Goal: Task Accomplishment & Management: Use online tool/utility

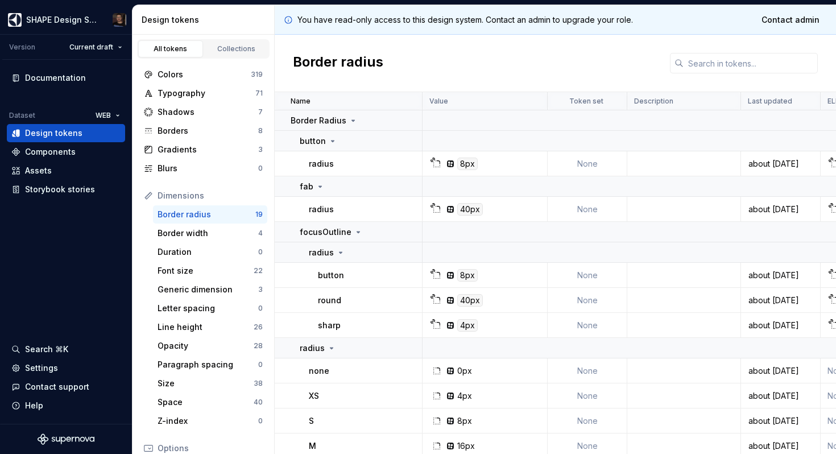
click at [454, 65] on div "Border radius" at bounding box center [556, 63] width 562 height 57
click at [89, 14] on html "SHAPE Design System Version Current draft Documentation Dataset WEB Design toke…" at bounding box center [418, 227] width 836 height 454
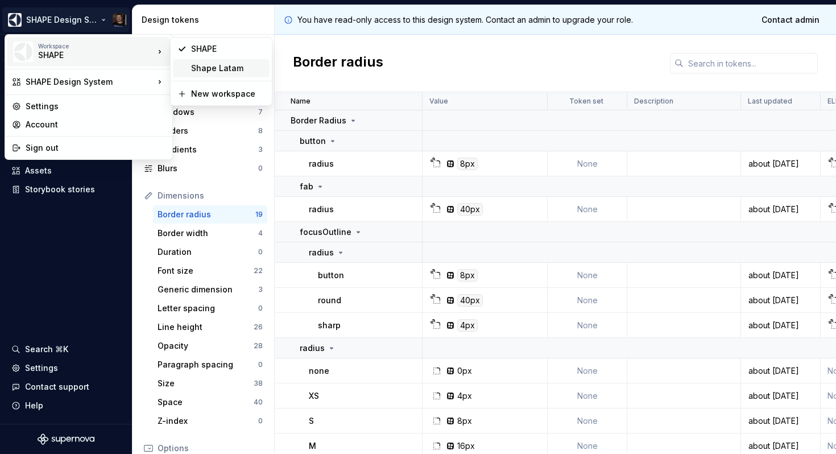
click at [225, 63] on div "Shape Latam" at bounding box center [228, 68] width 74 height 11
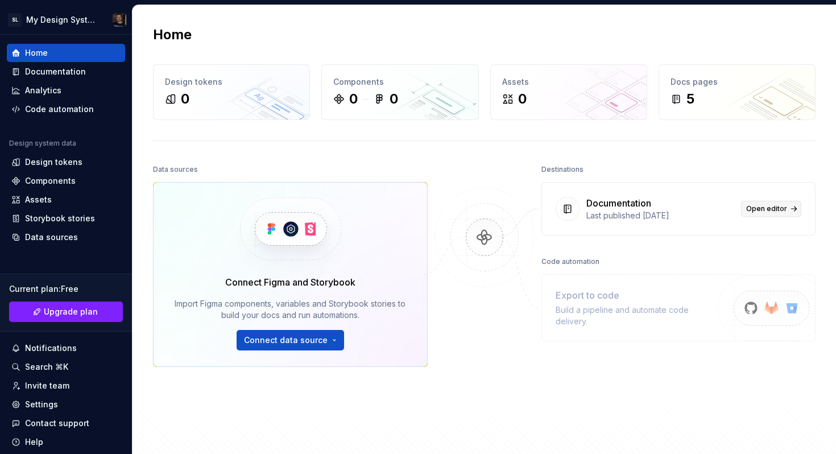
click at [761, 204] on span "Open editor" at bounding box center [767, 208] width 41 height 9
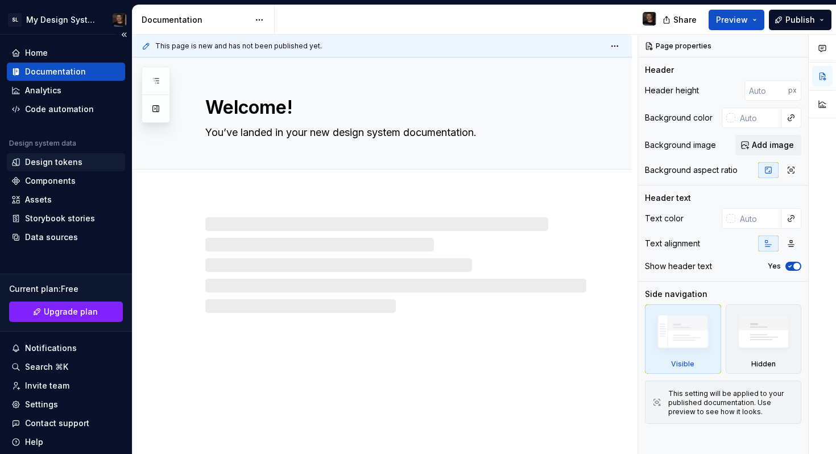
click at [55, 164] on div "Design tokens" at bounding box center [53, 161] width 57 height 11
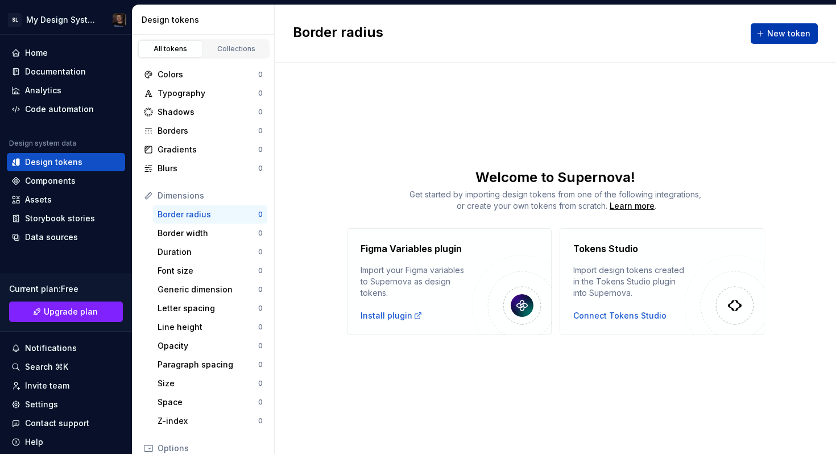
click at [784, 31] on span "New token" at bounding box center [789, 33] width 43 height 11
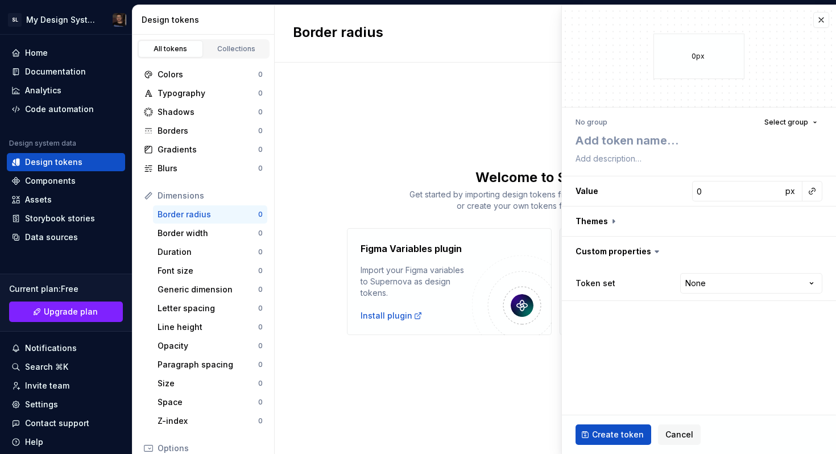
type textarea "*"
click at [796, 124] on span "Select group" at bounding box center [787, 122] width 44 height 9
click at [675, 335] on fieldset "0px No group Select group Value 0 px Themes Custom properties Token set None **…" at bounding box center [699, 229] width 274 height 449
click at [718, 279] on html "SL My Design System Home Documentation Analytics Code automation Design system …" at bounding box center [418, 227] width 836 height 454
click at [681, 434] on html "SL My Design System Home Documentation Analytics Code automation Design system …" at bounding box center [418, 227] width 836 height 454
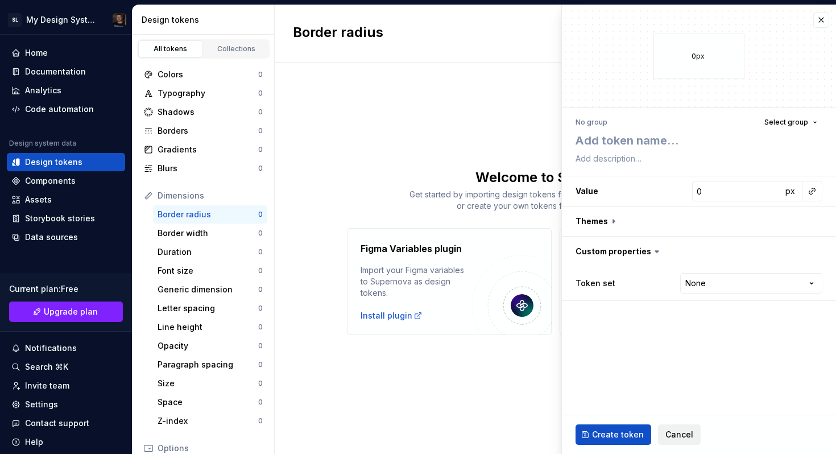
click at [682, 436] on span "Cancel" at bounding box center [680, 434] width 28 height 11
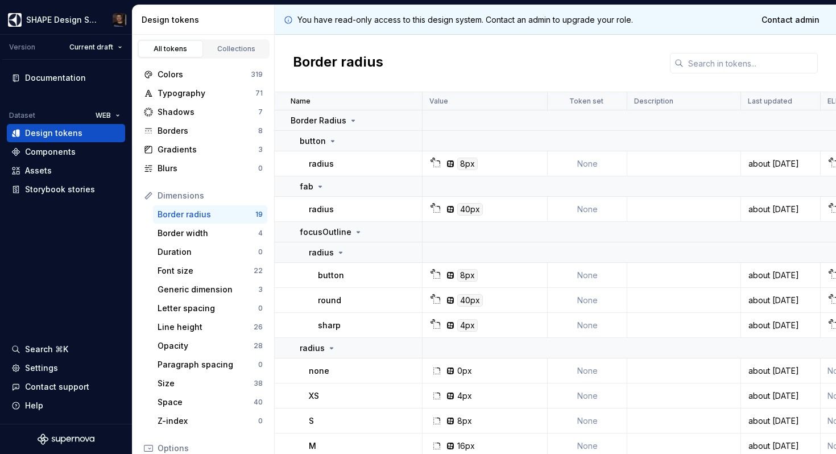
click at [103, 112] on html "SHAPE Design System Version Current draft Documentation Dataset WEB Design toke…" at bounding box center [418, 227] width 836 height 454
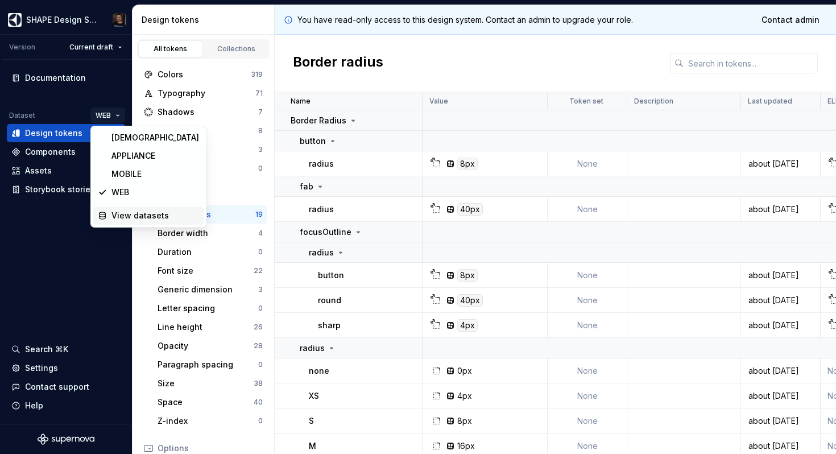
click at [125, 213] on div "View datasets" at bounding box center [156, 215] width 88 height 11
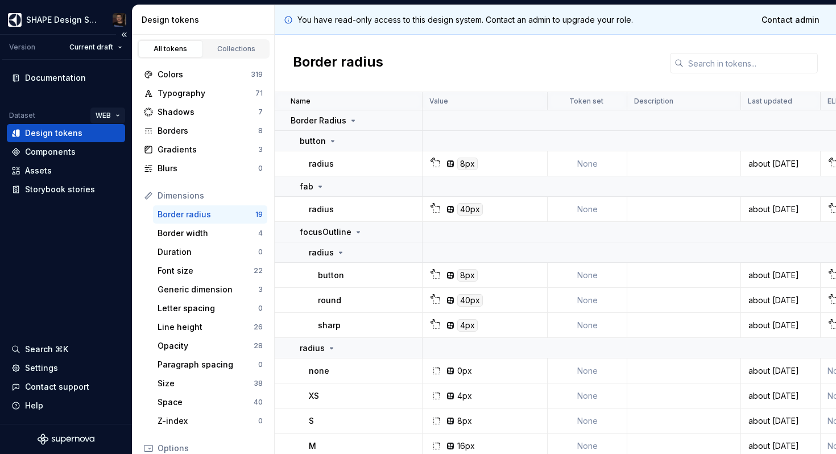
click at [114, 116] on html "SHAPE Design System Version Current draft Documentation Dataset WEB Design toke…" at bounding box center [418, 227] width 836 height 454
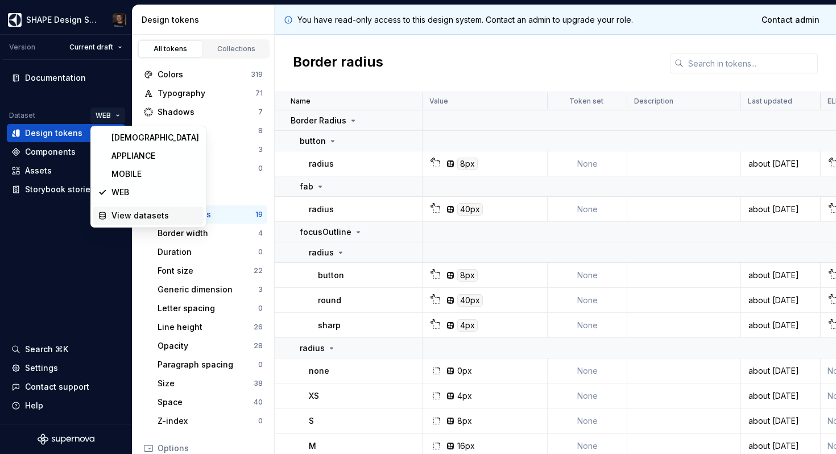
click at [119, 216] on div "View datasets" at bounding box center [156, 215] width 88 height 11
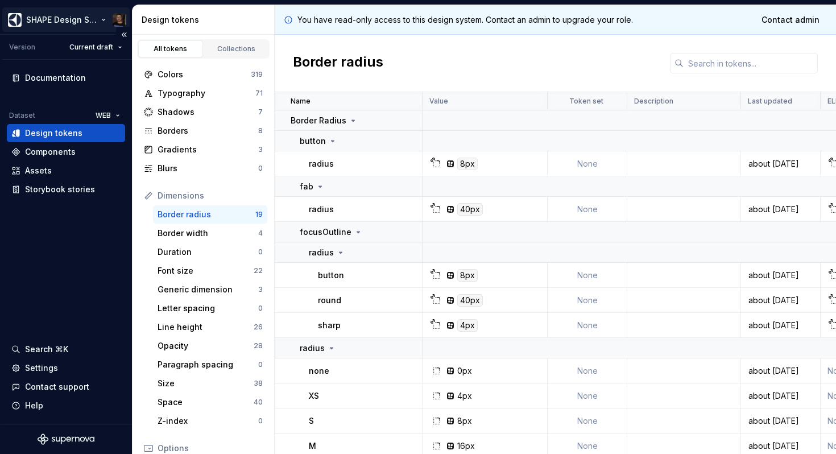
click at [82, 15] on html "SHAPE Design System Version Current draft Documentation Dataset WEB Design toke…" at bounding box center [418, 227] width 836 height 454
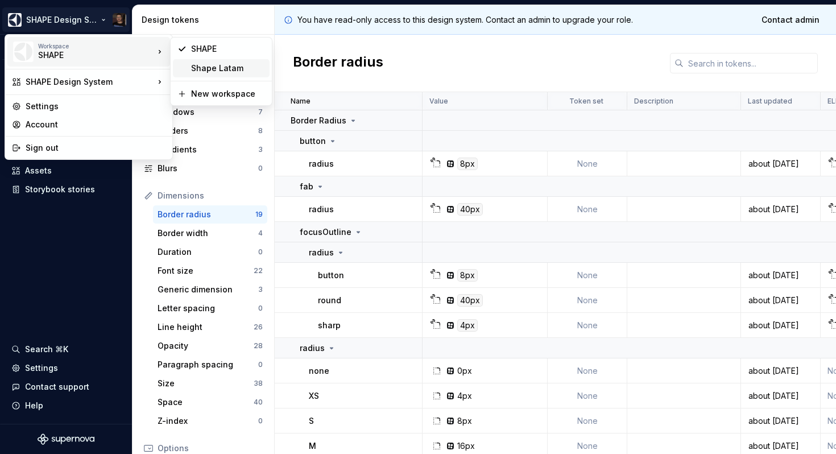
click at [225, 72] on div "Shape Latam" at bounding box center [228, 68] width 74 height 11
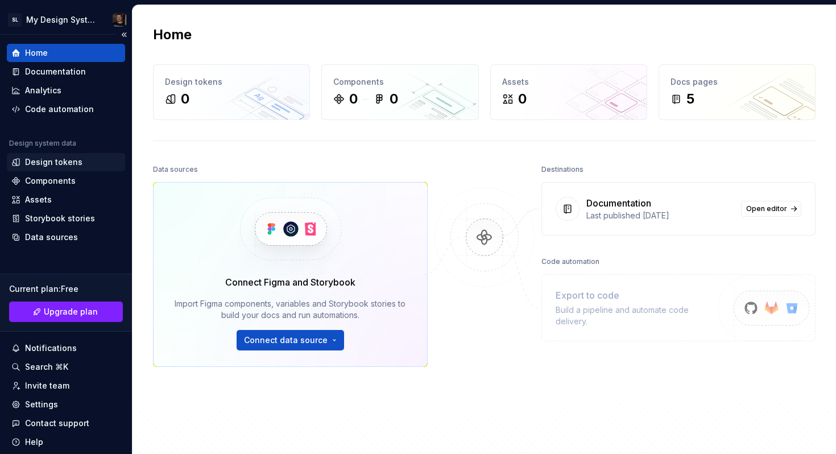
click at [59, 158] on div "Design tokens" at bounding box center [53, 161] width 57 height 11
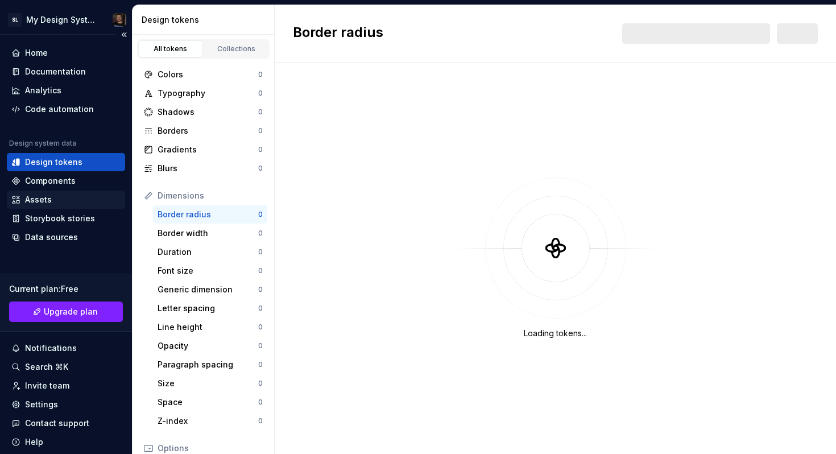
click at [48, 193] on div "Assets" at bounding box center [66, 200] width 118 height 18
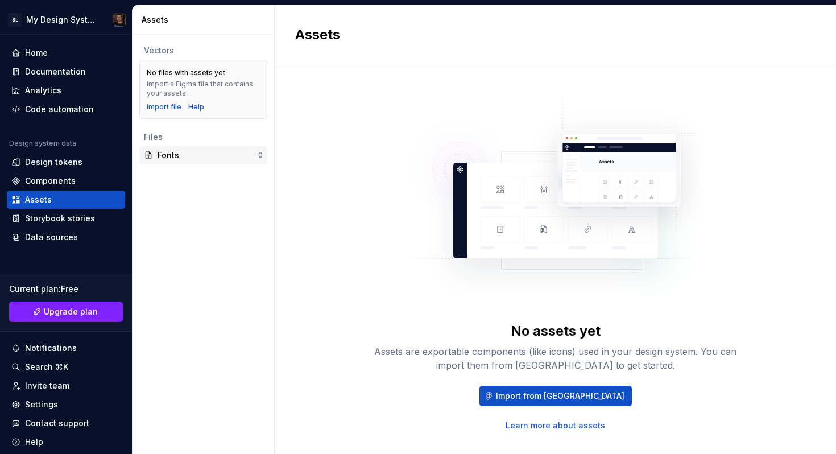
click at [179, 154] on div "Fonts" at bounding box center [208, 155] width 101 height 11
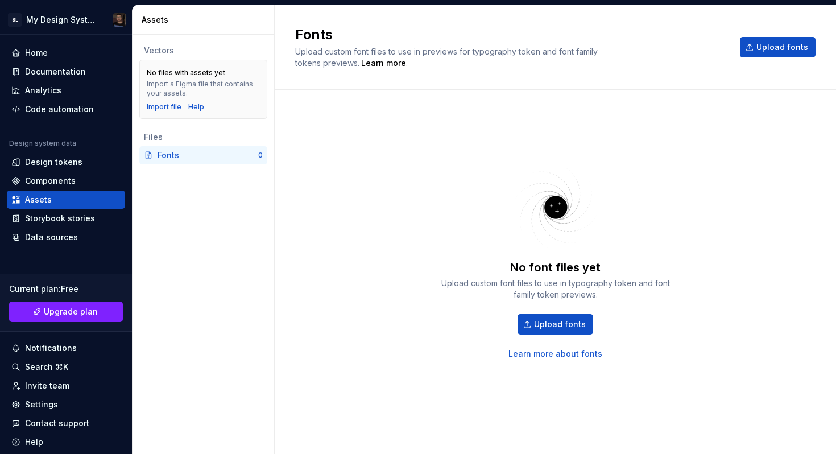
click at [187, 187] on div "Vectors No files with assets yet Import a Figma file that contains your assets.…" at bounding box center [204, 244] width 142 height 419
click at [67, 186] on div "Components" at bounding box center [50, 180] width 51 height 11
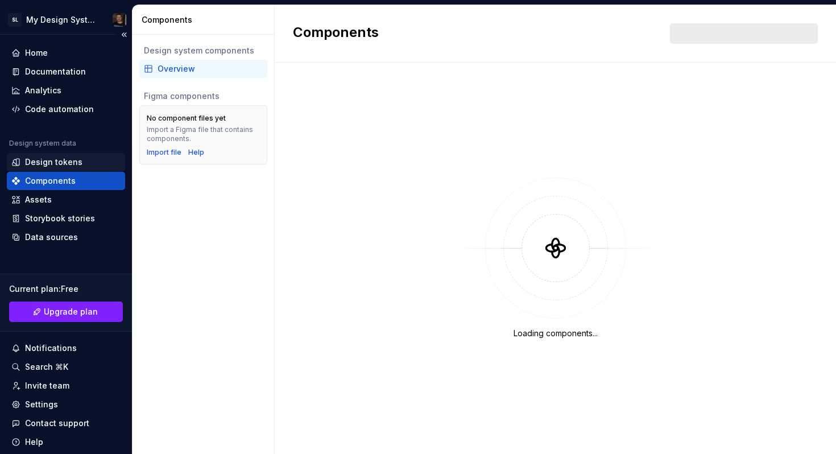
click at [43, 163] on div "Design tokens" at bounding box center [53, 161] width 57 height 11
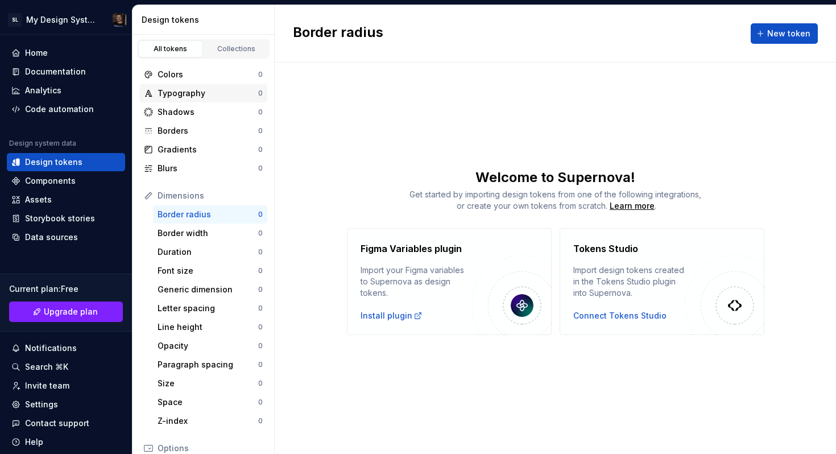
click at [211, 96] on div "Typography" at bounding box center [208, 93] width 101 height 11
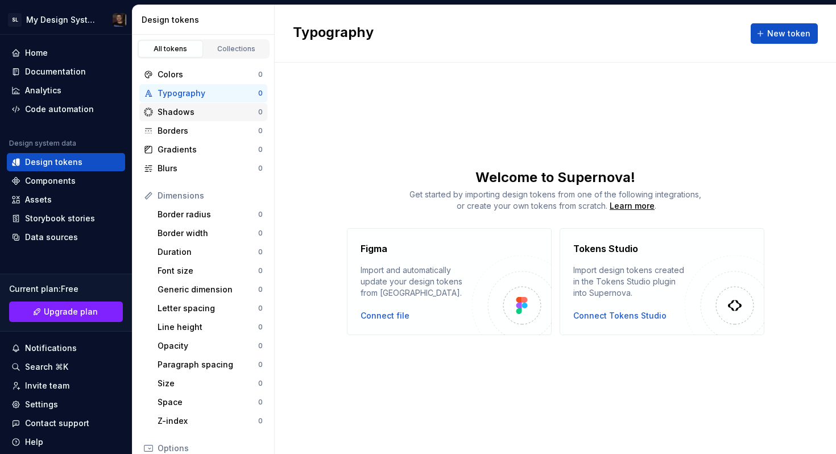
click at [213, 106] on div "Shadows" at bounding box center [208, 111] width 101 height 11
click at [211, 90] on div "Typography" at bounding box center [208, 93] width 101 height 11
click at [778, 32] on span "New token" at bounding box center [789, 33] width 43 height 11
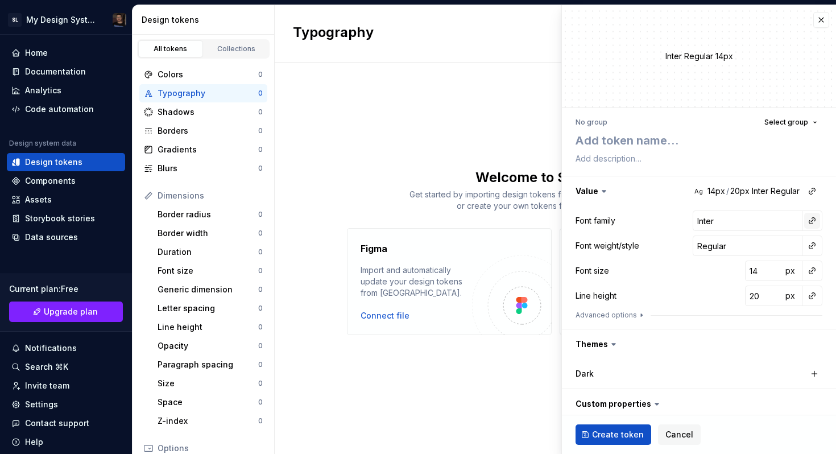
click at [805, 224] on button "button" at bounding box center [813, 221] width 16 height 16
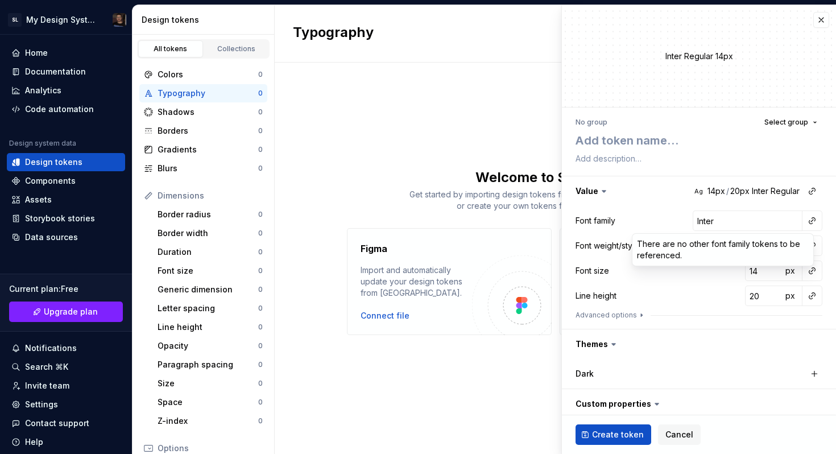
click at [704, 252] on div "There are no other font family tokens to be referenced." at bounding box center [723, 250] width 181 height 32
click at [620, 212] on html "SL My Design System Home Documentation Analytics Code automation Design system …" at bounding box center [418, 227] width 836 height 454
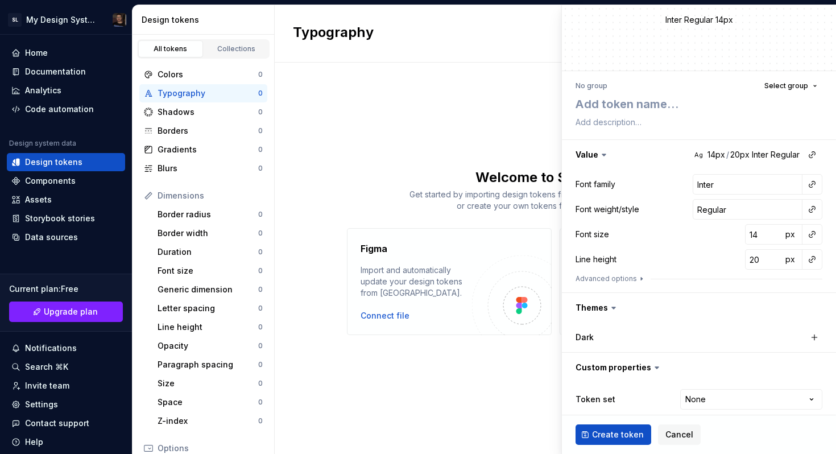
scroll to position [46, 0]
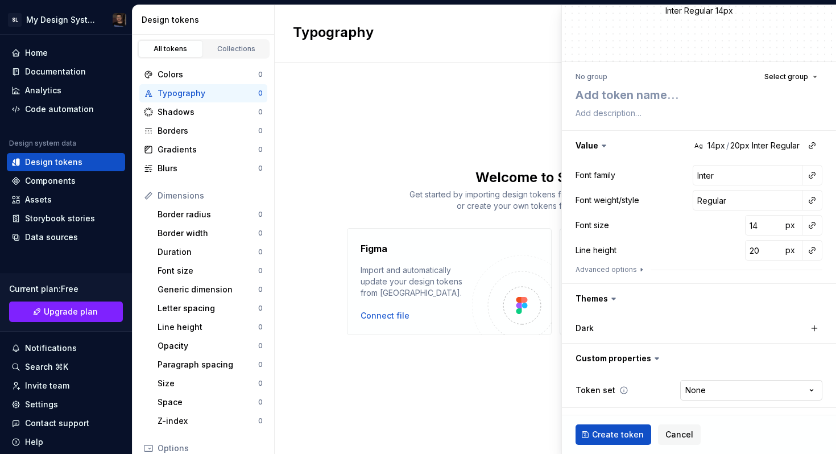
click at [712, 391] on html "SL My Design System Home Documentation Analytics Code automation Design system …" at bounding box center [418, 227] width 836 height 454
click at [640, 371] on html "SL My Design System Home Documentation Analytics Code automation Design system …" at bounding box center [418, 227] width 836 height 454
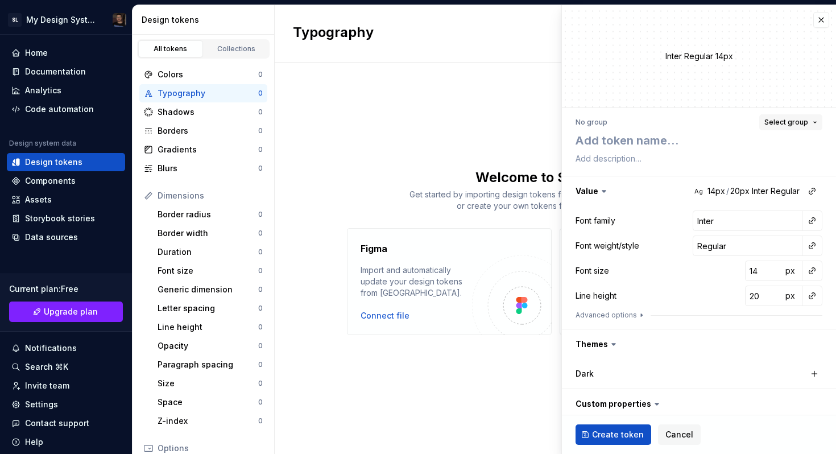
click at [790, 122] on span "Select group" at bounding box center [787, 122] width 44 height 9
click at [707, 113] on div "No group Select group Value Ag 14px / 20px Inter Regular Font family Inter Font…" at bounding box center [699, 284] width 274 height 353
click at [706, 113] on div "No group Select group Value Ag 14px / 20px Inter Regular Font family Inter Font…" at bounding box center [699, 284] width 274 height 353
click at [633, 316] on button "Advanced options" at bounding box center [611, 315] width 71 height 9
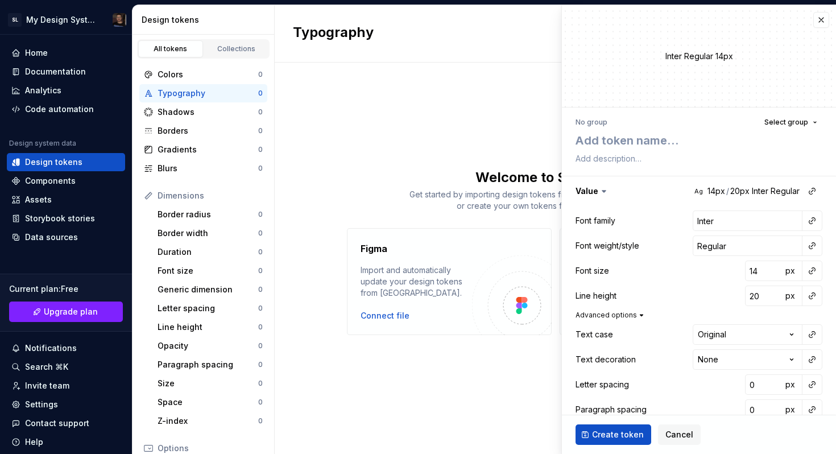
click at [633, 316] on button "Advanced options" at bounding box center [611, 315] width 71 height 9
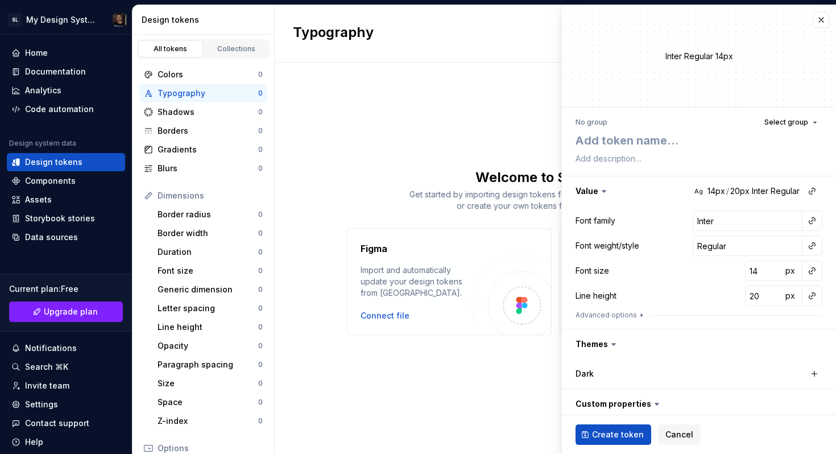
scroll to position [46, 0]
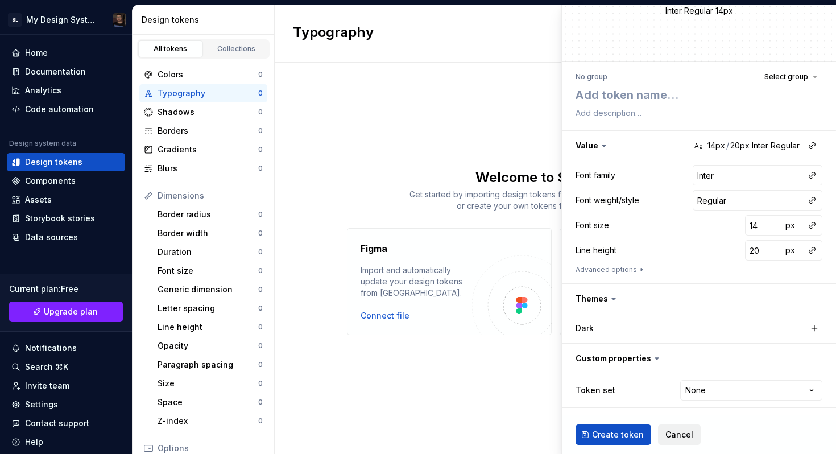
click at [689, 434] on span "Cancel" at bounding box center [680, 434] width 28 height 11
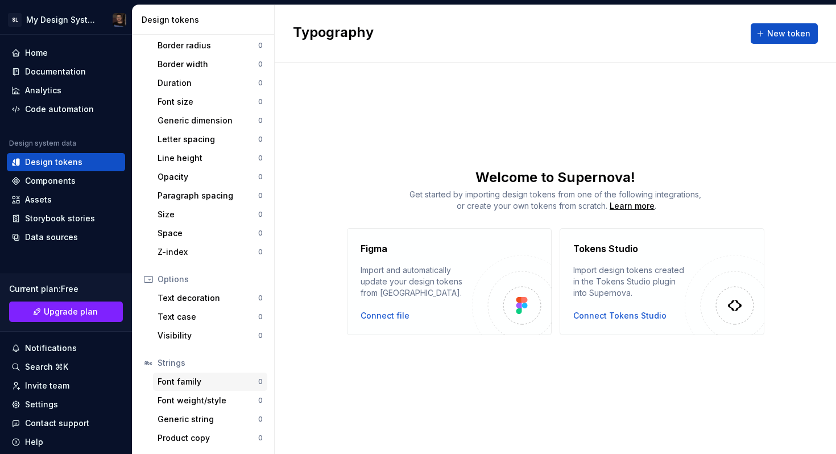
click at [208, 382] on div "Font family" at bounding box center [208, 381] width 101 height 11
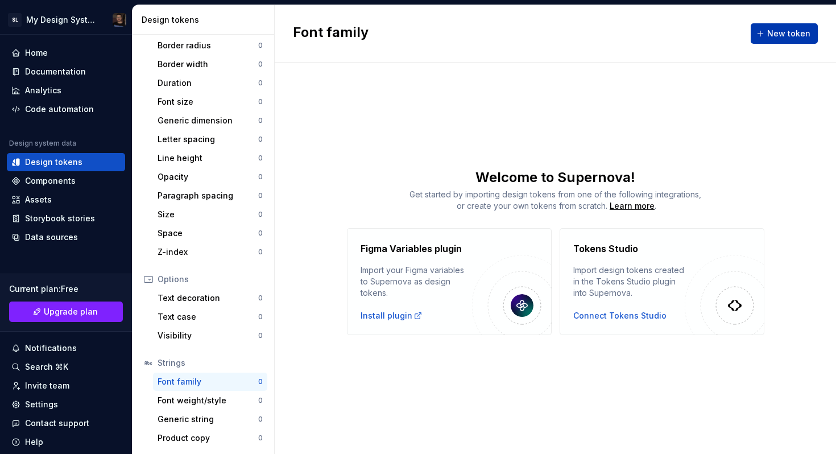
click at [791, 38] on span "New token" at bounding box center [789, 33] width 43 height 11
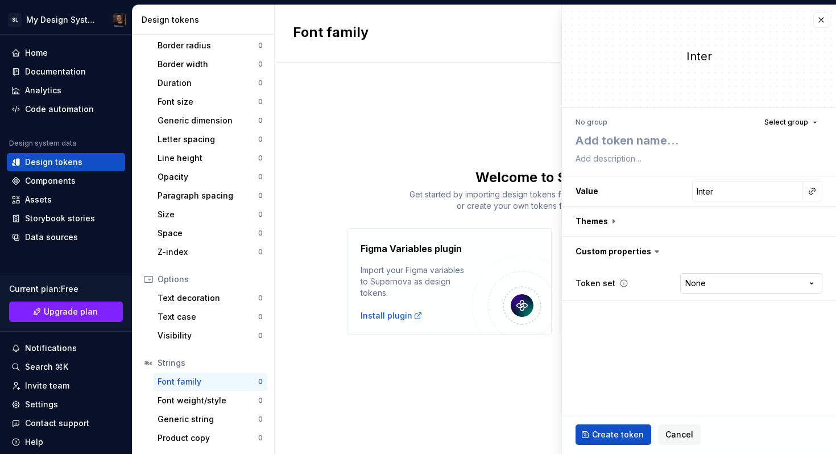
click at [731, 281] on html "SL My Design System Home Documentation Analytics Code automation Design system …" at bounding box center [418, 227] width 836 height 454
click at [631, 336] on html "SL My Design System Home Documentation Analytics Code automation Design system …" at bounding box center [418, 227] width 836 height 454
click at [669, 427] on button "Cancel" at bounding box center [679, 435] width 43 height 20
click at [356, 374] on div "Font family New token Welcome to Supernova! Get started by importing design tok…" at bounding box center [556, 229] width 562 height 449
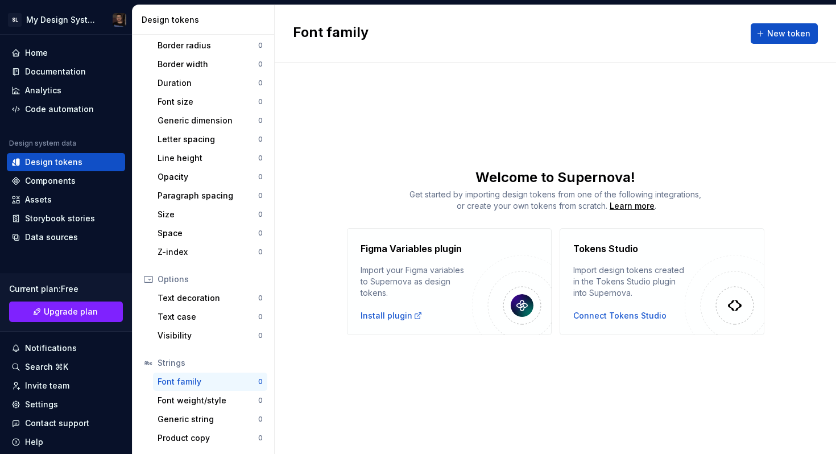
click at [381, 374] on div "Font family New token Welcome to Supernova! Get started by importing design tok…" at bounding box center [556, 229] width 562 height 449
click at [74, 191] on div "Assets" at bounding box center [66, 200] width 118 height 18
click at [66, 183] on div "Components" at bounding box center [50, 180] width 51 height 11
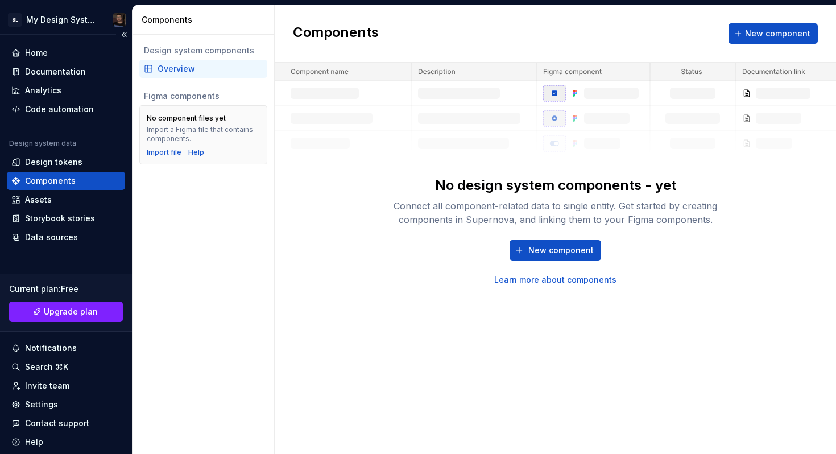
click at [66, 183] on div "Components" at bounding box center [50, 180] width 51 height 11
click at [583, 252] on span "New component" at bounding box center [561, 250] width 65 height 11
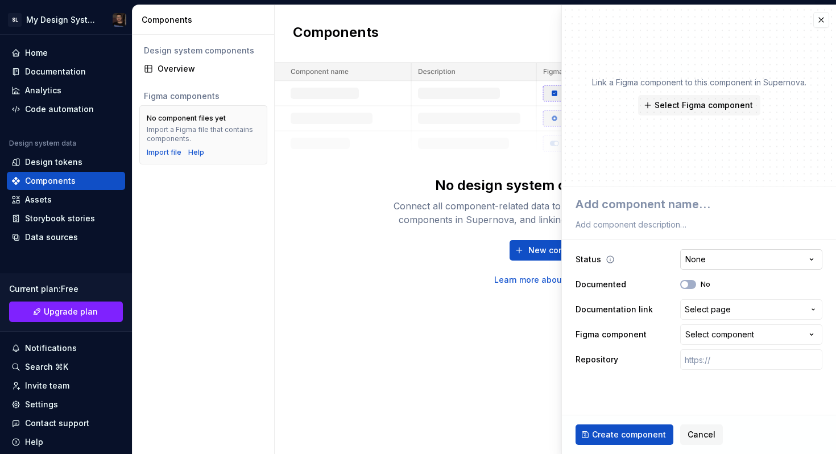
click at [769, 256] on html "**********" at bounding box center [418, 227] width 836 height 454
click at [627, 244] on html "**********" at bounding box center [418, 227] width 836 height 454
click at [708, 348] on div "**********" at bounding box center [699, 309] width 247 height 125
click at [715, 355] on input "text" at bounding box center [752, 359] width 142 height 20
click at [700, 335] on div "Select component" at bounding box center [720, 334] width 69 height 11
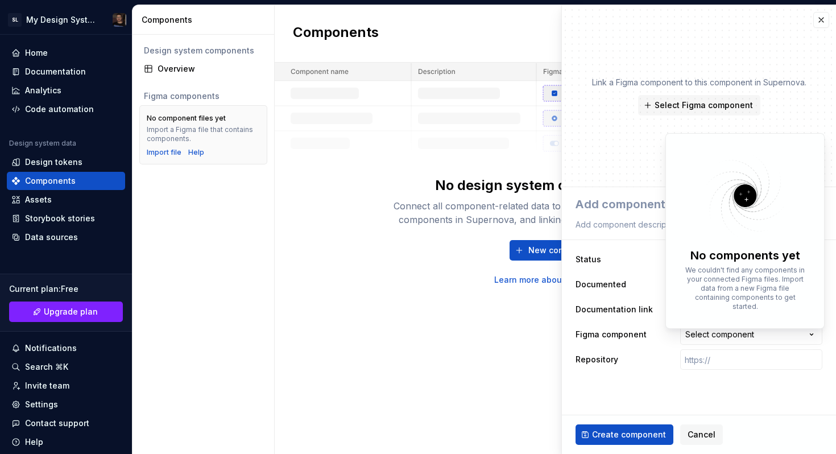
click at [594, 323] on html "**********" at bounding box center [418, 227] width 836 height 454
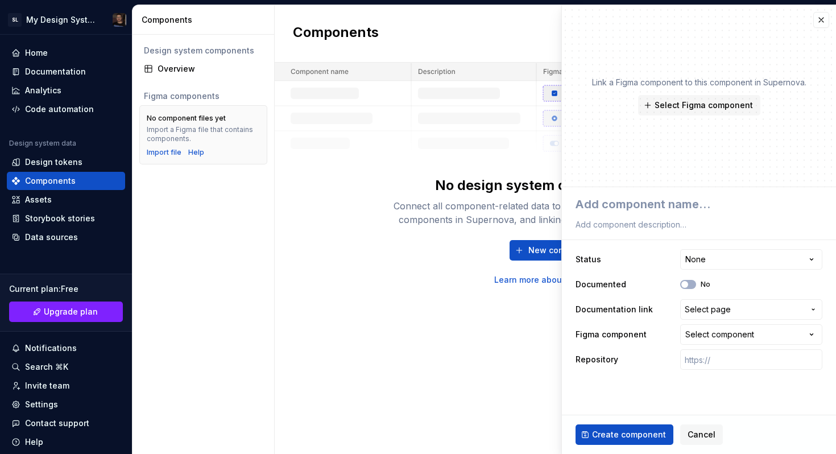
click at [720, 347] on div "**********" at bounding box center [699, 309] width 247 height 125
click at [714, 335] on div "Select component" at bounding box center [720, 334] width 69 height 11
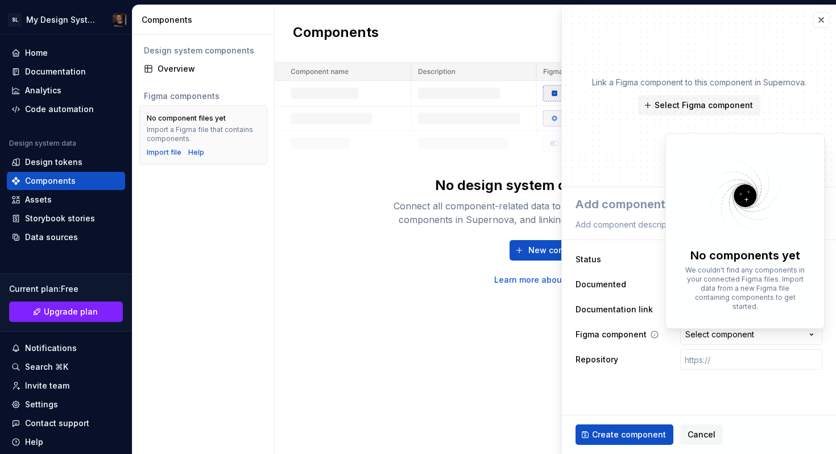
click at [630, 329] on html "**********" at bounding box center [418, 227] width 836 height 454
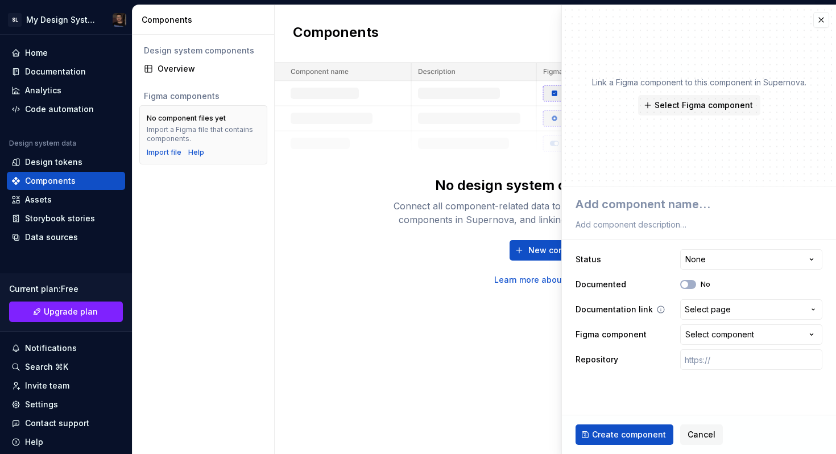
click at [708, 303] on button "Select page" at bounding box center [752, 309] width 142 height 20
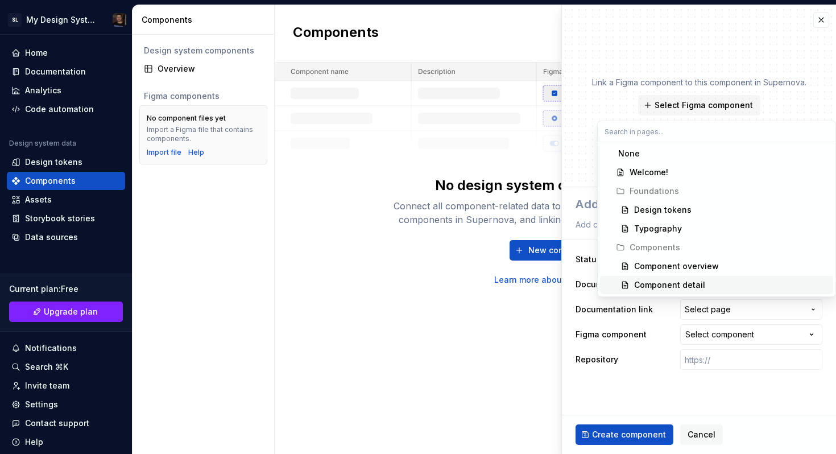
click at [645, 285] on div "Component detail" at bounding box center [669, 284] width 71 height 11
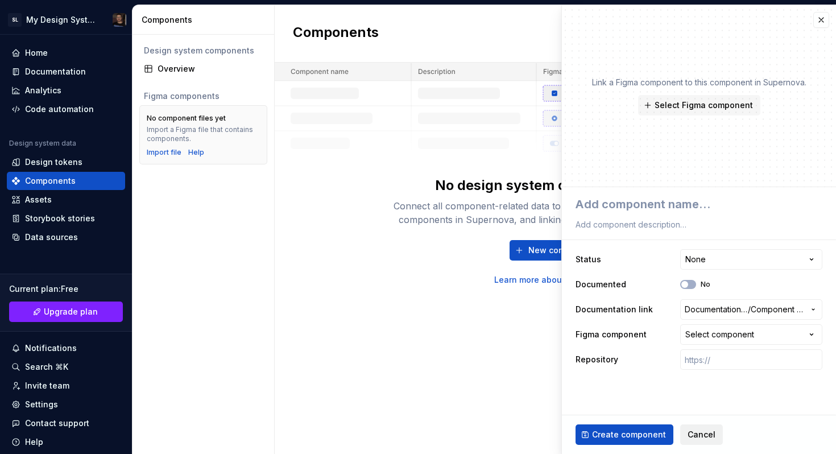
click at [705, 434] on span "Cancel" at bounding box center [702, 434] width 28 height 11
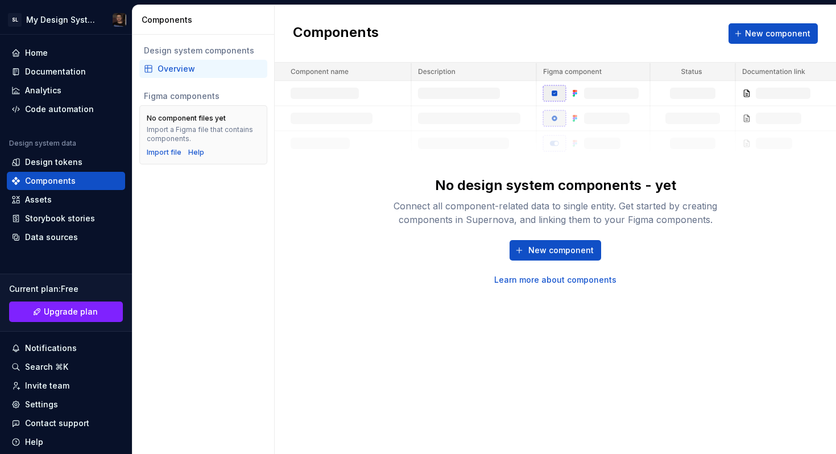
click at [403, 284] on div "New component Learn more about components" at bounding box center [556, 263] width 364 height 46
click at [67, 78] on div "Documentation" at bounding box center [66, 72] width 118 height 18
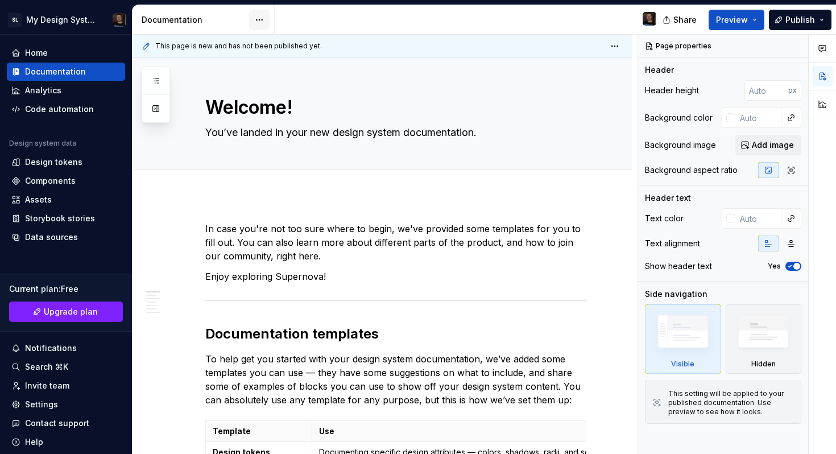
click at [255, 18] on html "SL My Design System Home Documentation Analytics Code automation Design system …" at bounding box center [418, 227] width 836 height 454
click at [245, 199] on html "SL My Design System Home Documentation Analytics Code automation Design system …" at bounding box center [418, 227] width 836 height 454
click at [51, 163] on div "Design tokens" at bounding box center [53, 161] width 57 height 11
type textarea "*"
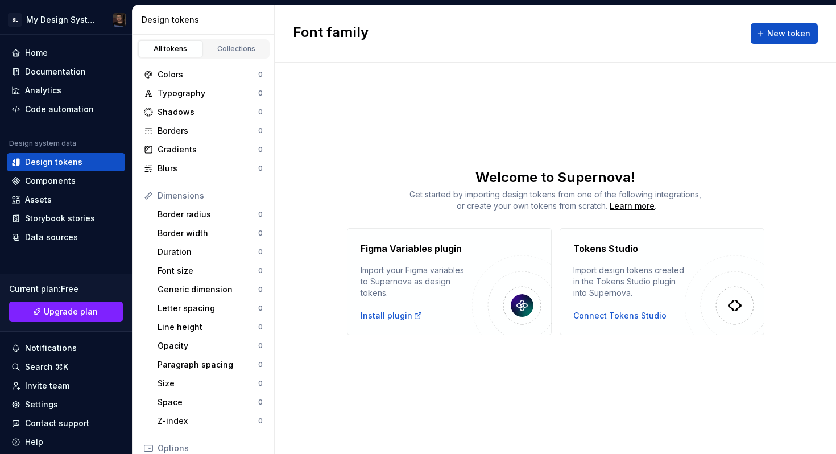
click at [391, 139] on div "Font family New token Welcome to Supernova! Get started by importing design tok…" at bounding box center [556, 229] width 562 height 449
click at [42, 24] on html "SL My Design System Home Documentation Analytics Code automation Design system …" at bounding box center [418, 227] width 836 height 454
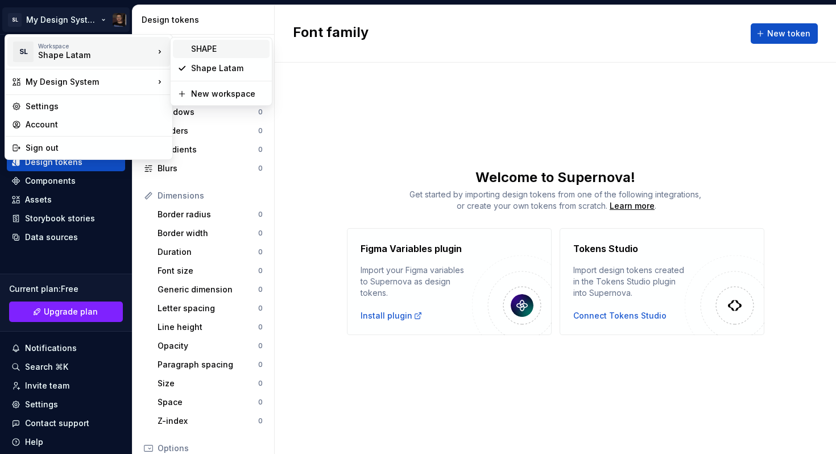
click at [230, 47] on div "SHAPE" at bounding box center [228, 48] width 74 height 11
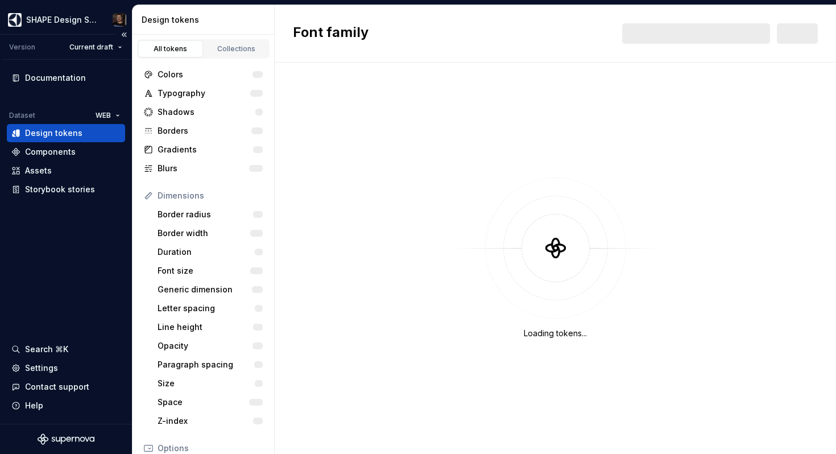
click at [23, 290] on div "Documentation Dataset WEB Design tokens Components Assets Storybook stories Sea…" at bounding box center [66, 242] width 132 height 364
click at [203, 97] on div "Typography" at bounding box center [207, 93] width 98 height 11
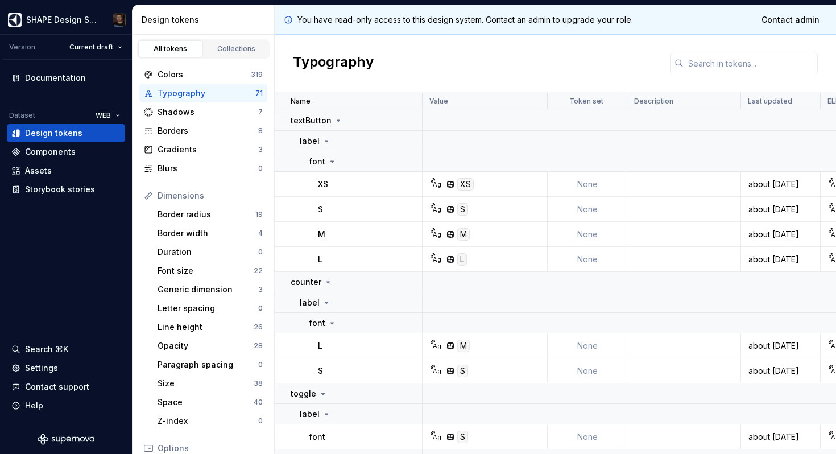
click at [203, 92] on div "Typography" at bounding box center [207, 93] width 98 height 11
click at [200, 112] on div "Shadows" at bounding box center [208, 111] width 101 height 11
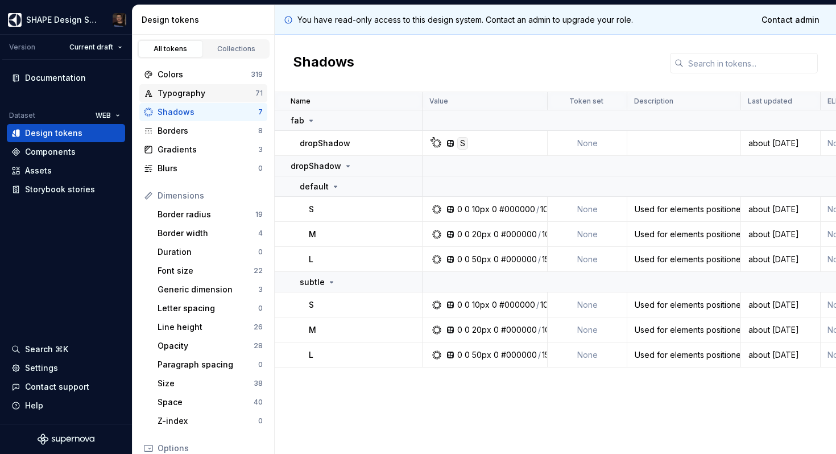
click at [216, 97] on div "Typography" at bounding box center [207, 93] width 98 height 11
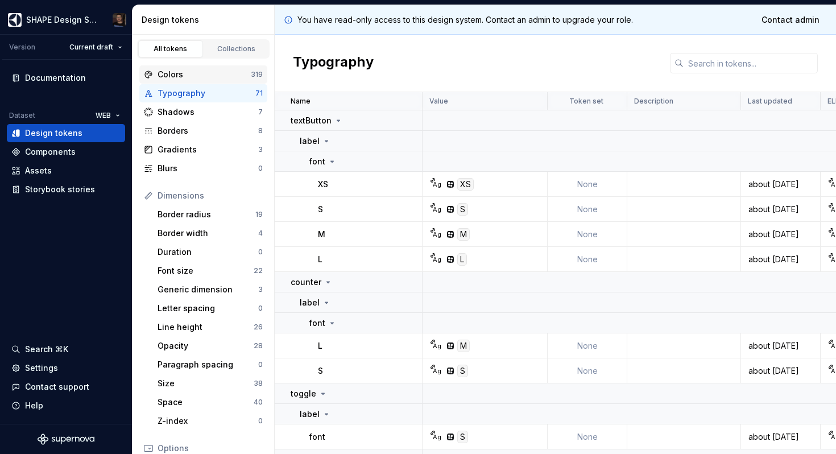
click at [167, 72] on div "Colors" at bounding box center [204, 74] width 93 height 11
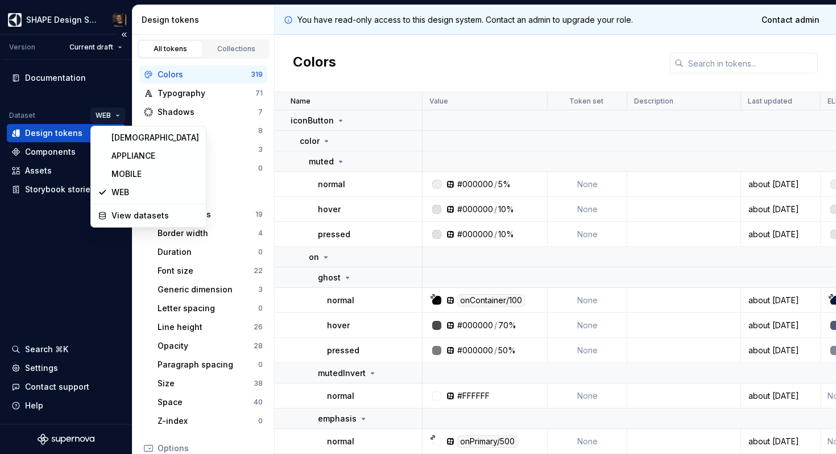
click at [105, 120] on html "SHAPE Design System Version Current draft Documentation Dataset WEB Design toke…" at bounding box center [418, 227] width 836 height 454
click at [51, 340] on html "SHAPE Design System Version Current draft Documentation Dataset WEB Design toke…" at bounding box center [418, 227] width 836 height 454
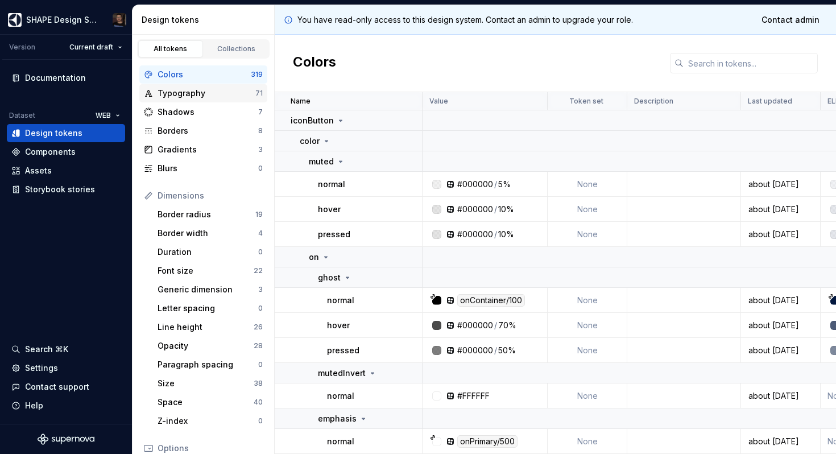
click at [199, 98] on div "Typography" at bounding box center [207, 93] width 98 height 11
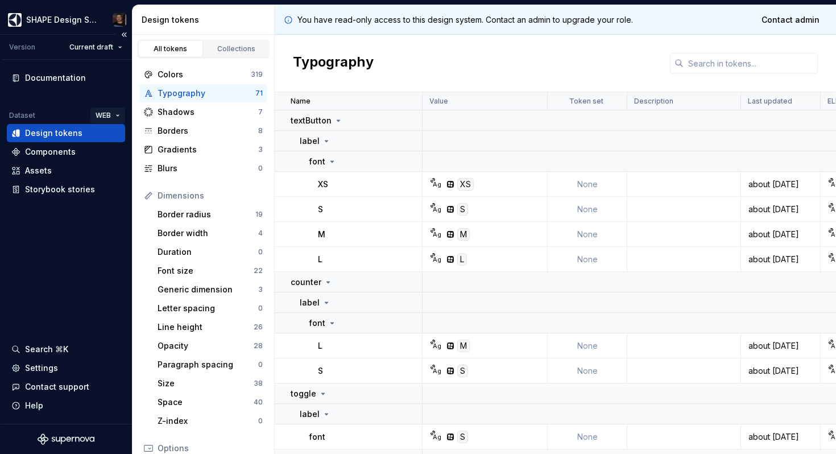
click at [109, 118] on html "SHAPE Design System Version Current draft Documentation Dataset WEB Design toke…" at bounding box center [418, 227] width 836 height 454
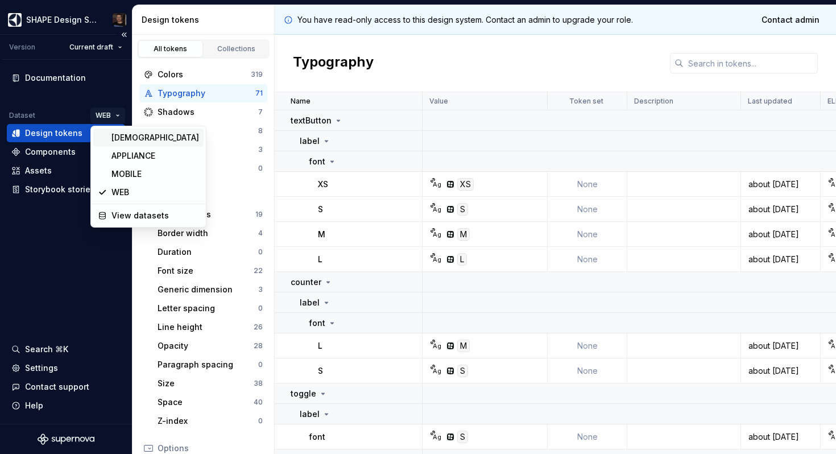
click at [117, 131] on div "[DEMOGRAPHIC_DATA]" at bounding box center [148, 138] width 110 height 18
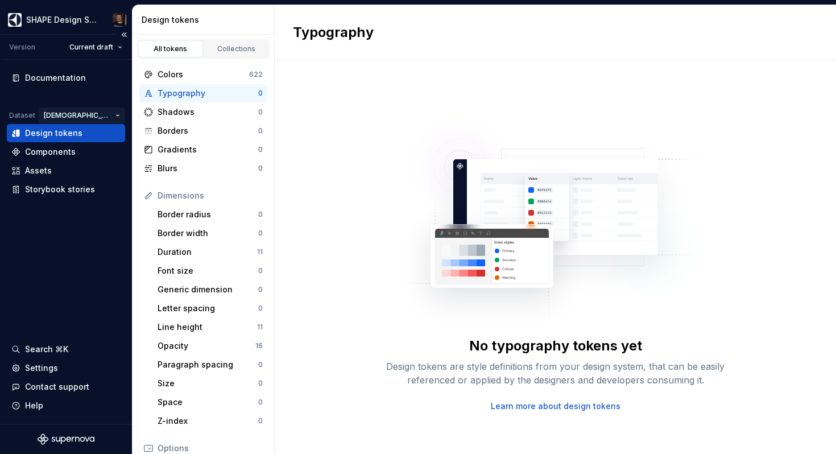
click at [96, 116] on html "SHAPE Design System Version Current draft Documentation Dataset AGNOSTIC Design…" at bounding box center [418, 227] width 836 height 454
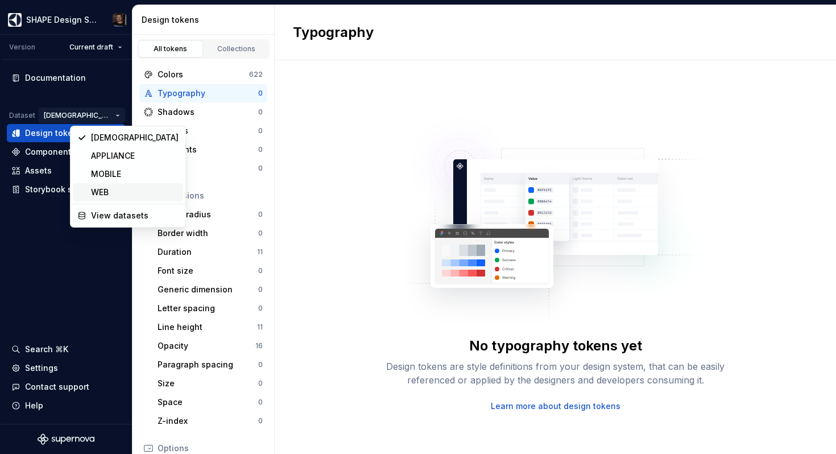
click at [122, 185] on div "WEB" at bounding box center [128, 192] width 110 height 18
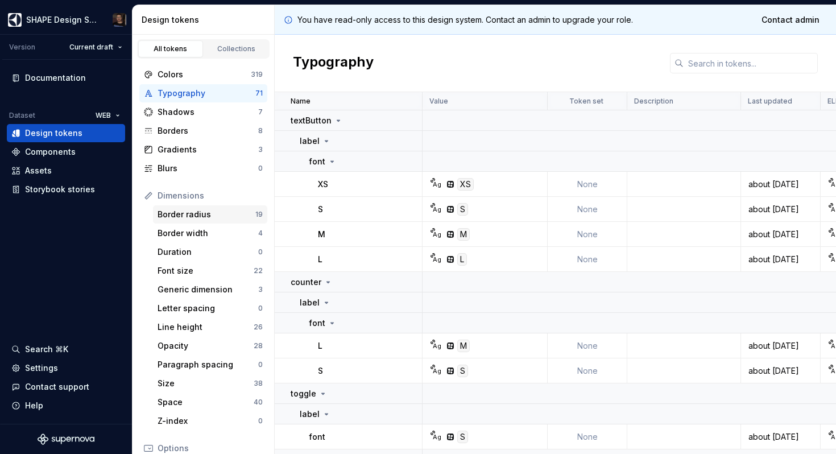
scroll to position [7, 0]
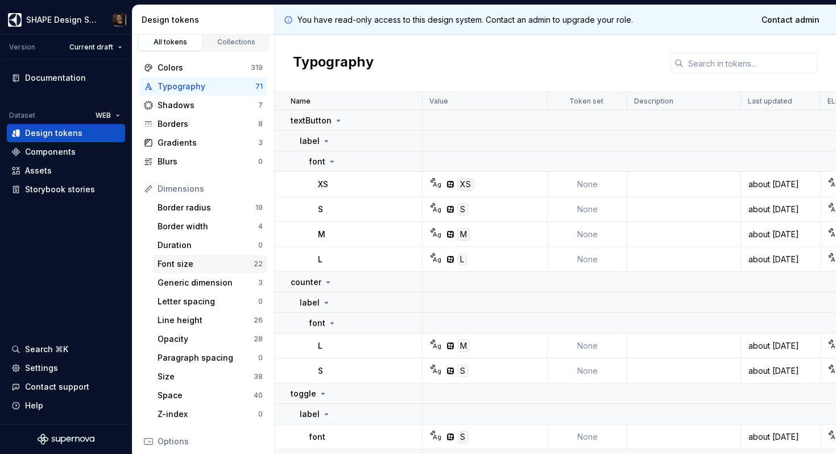
click at [196, 258] on div "Font size 22" at bounding box center [210, 264] width 114 height 18
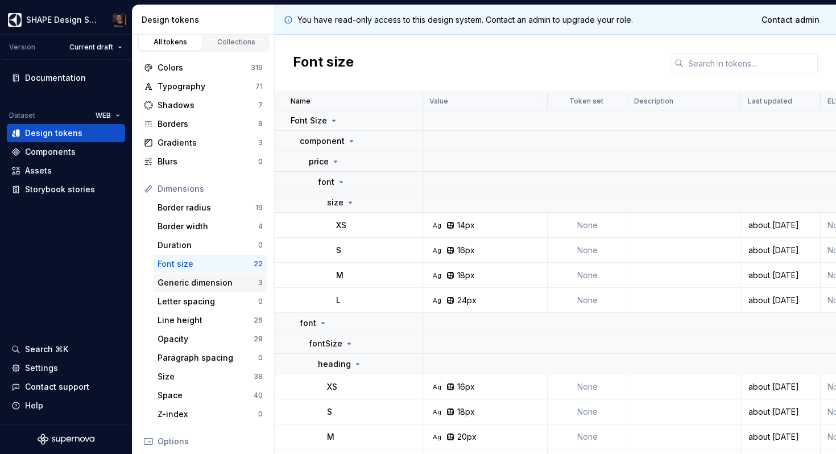
click at [197, 276] on div "Generic dimension 3" at bounding box center [210, 283] width 114 height 18
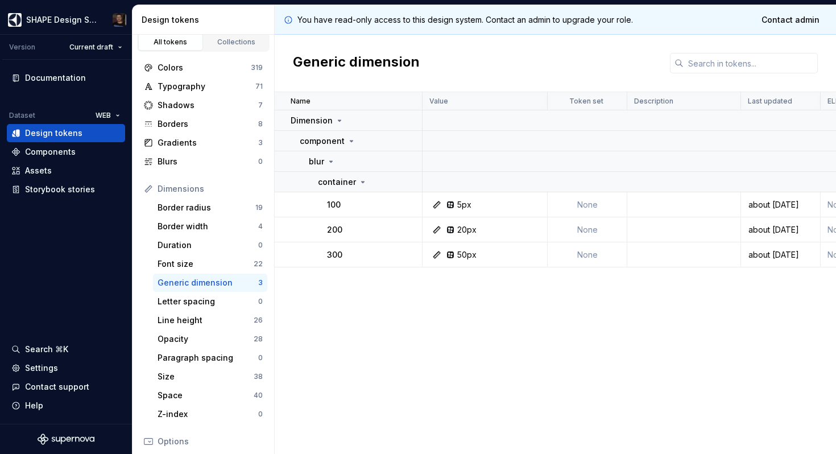
scroll to position [169, 0]
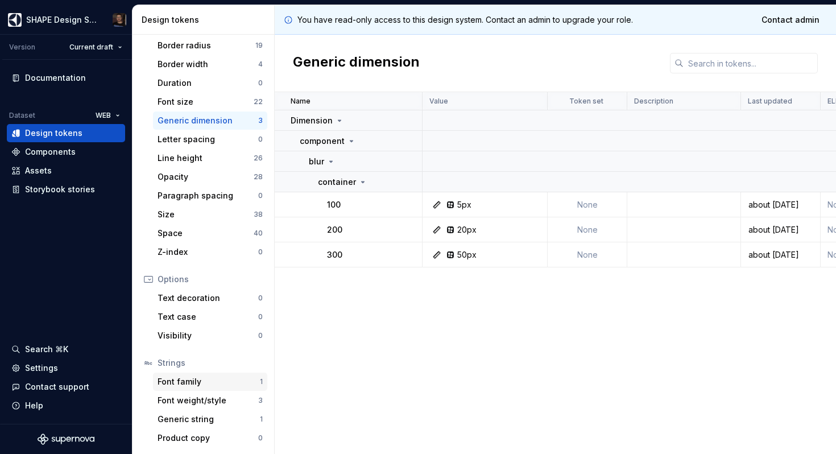
click at [234, 380] on div "Font family" at bounding box center [209, 381] width 102 height 11
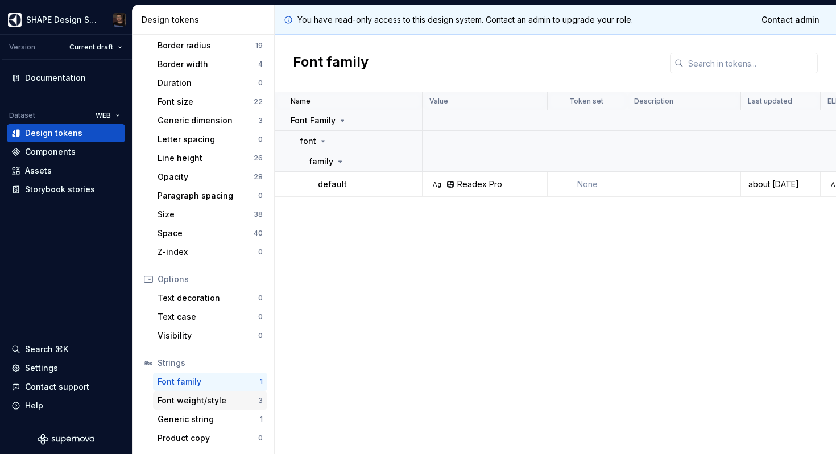
click at [208, 400] on div "Font weight/style" at bounding box center [208, 400] width 101 height 11
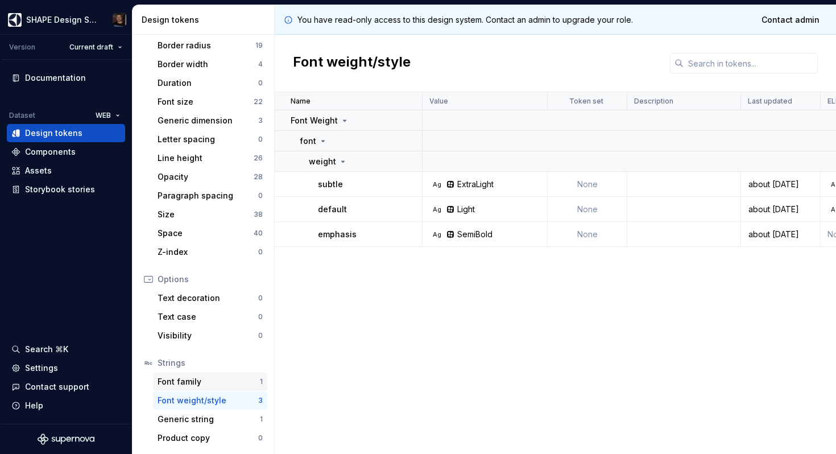
click at [203, 382] on div "Font family" at bounding box center [209, 381] width 102 height 11
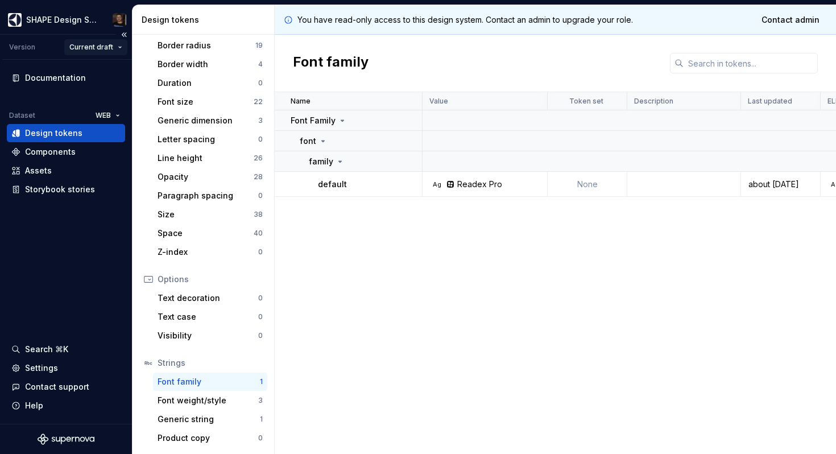
click at [101, 47] on html "SHAPE Design System Version Current draft Documentation Dataset WEB Design toke…" at bounding box center [418, 227] width 836 height 454
click at [116, 85] on div "v 3 - Release [DATE]" at bounding box center [127, 87] width 81 height 11
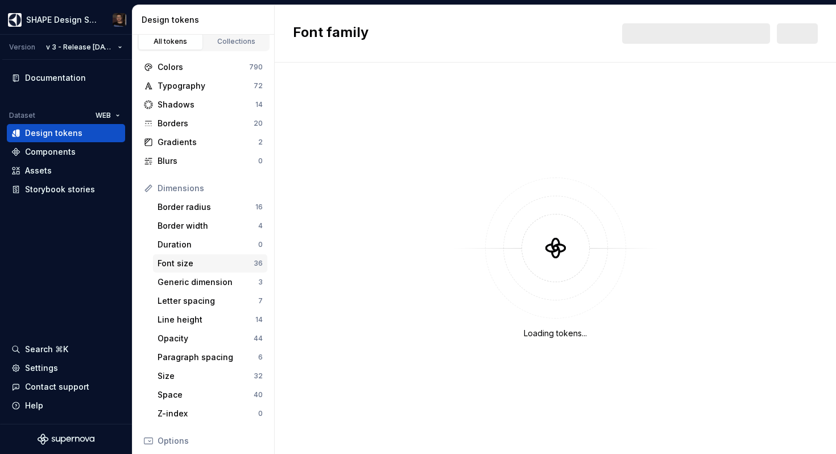
scroll to position [15, 0]
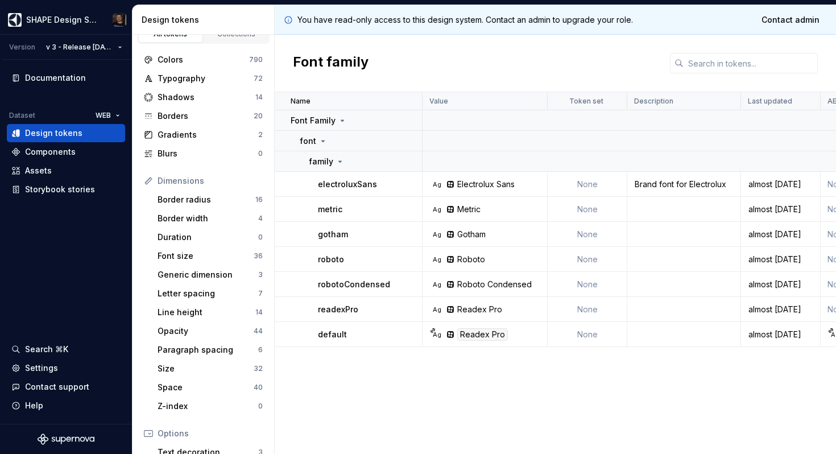
click at [394, 382] on div "Name Value Token set Description Last updated AEG ELECTROLUX ZANUSSI AEG LIGHT …" at bounding box center [556, 273] width 562 height 362
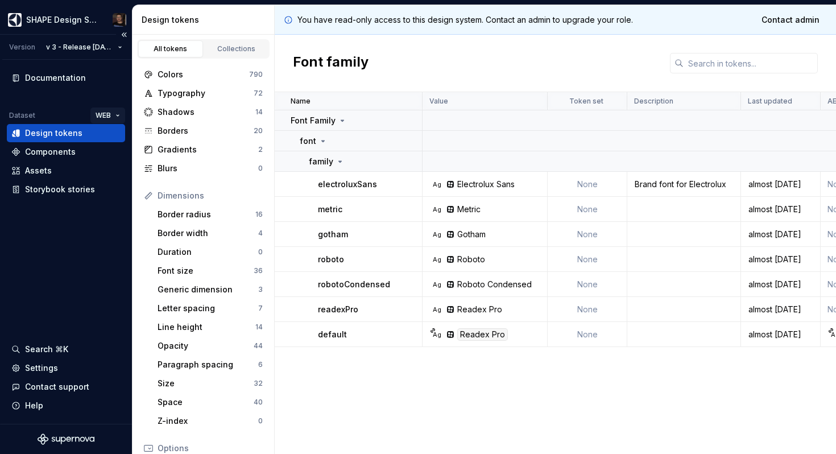
click at [97, 119] on html "SHAPE Design System Version v 3 - Release [DATE] Documentation Dataset WEB Desi…" at bounding box center [418, 227] width 836 height 454
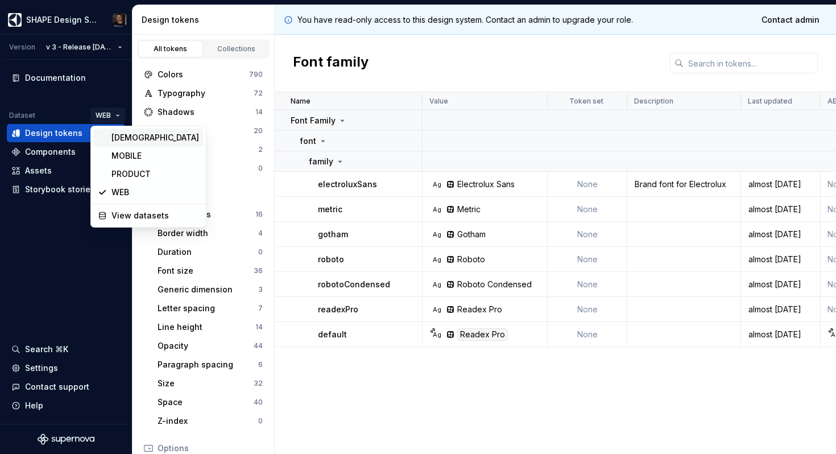
click at [114, 136] on div "[DEMOGRAPHIC_DATA]" at bounding box center [156, 137] width 88 height 11
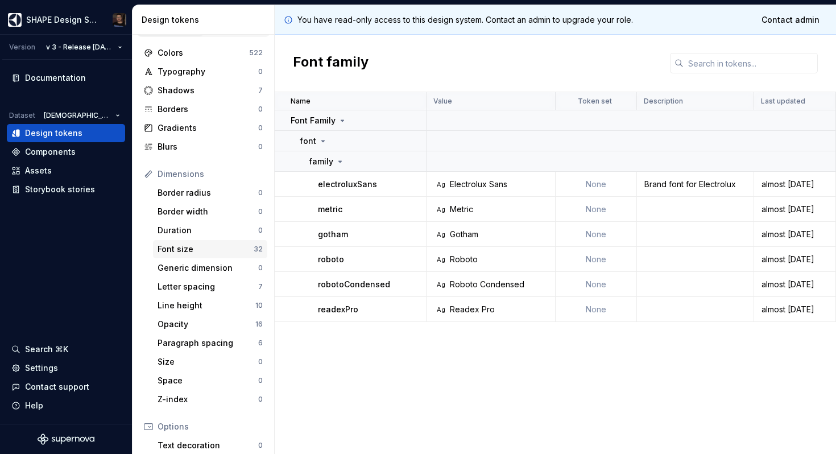
scroll to position [29, 0]
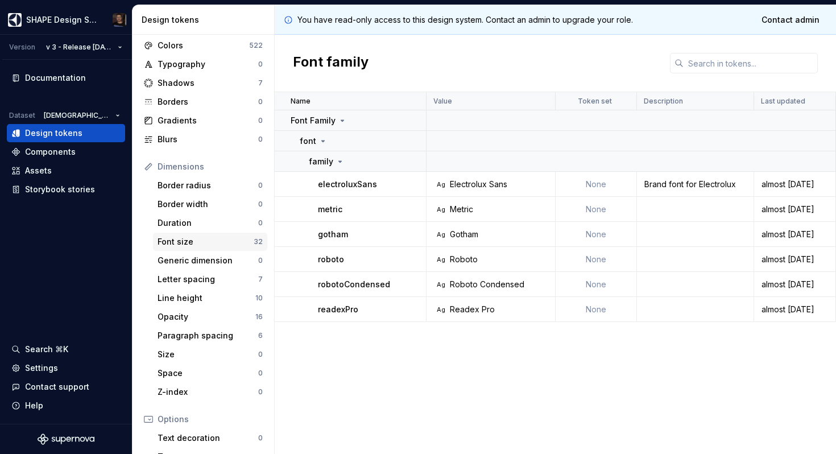
click at [204, 245] on div "Font size" at bounding box center [206, 241] width 96 height 11
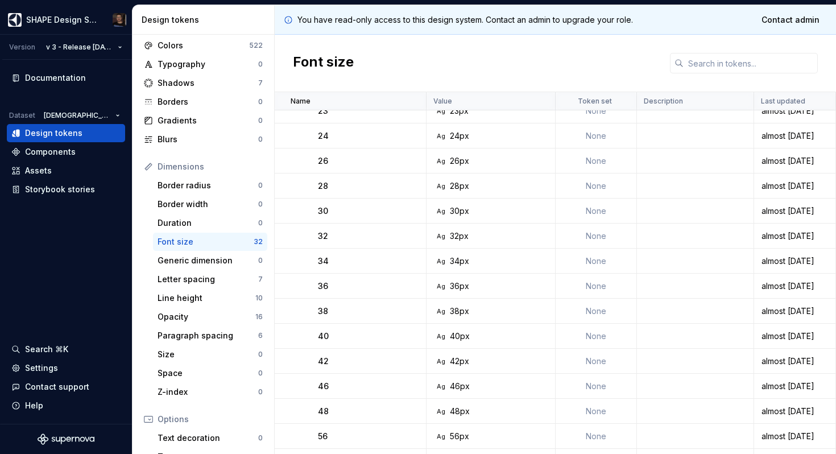
scroll to position [519, 0]
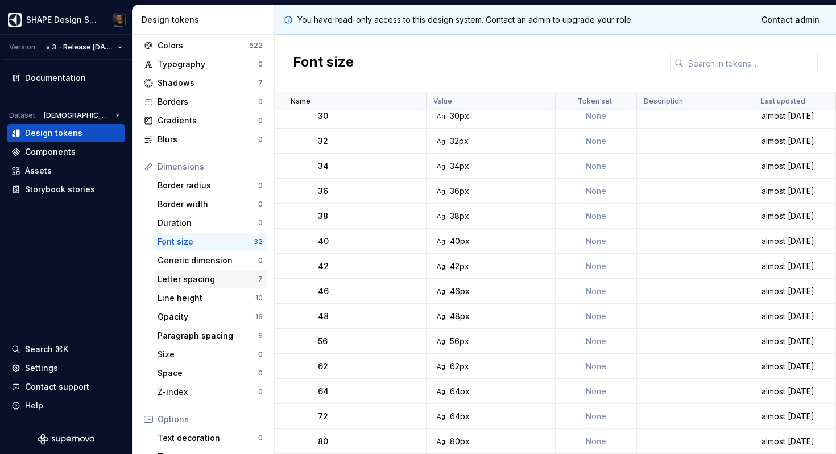
click at [215, 273] on div "Letter spacing 7" at bounding box center [210, 279] width 114 height 18
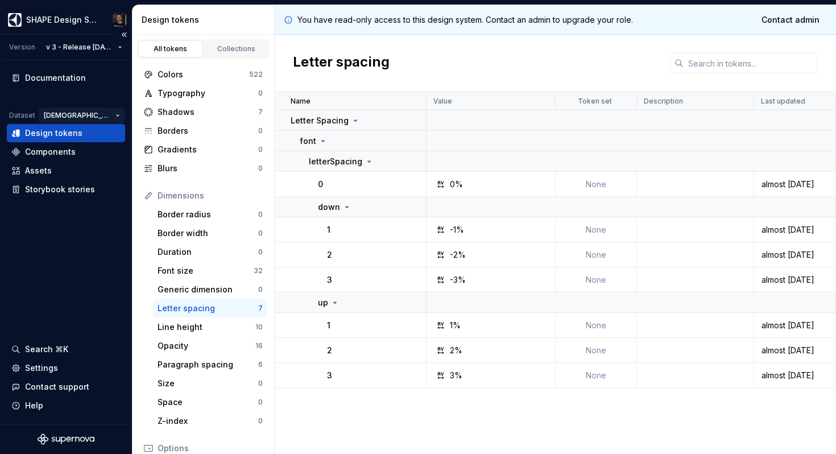
click at [110, 113] on html "SHAPE Design System Version v 3 - Release [DATE] Documentation Dataset AGNOSTIC…" at bounding box center [418, 227] width 836 height 454
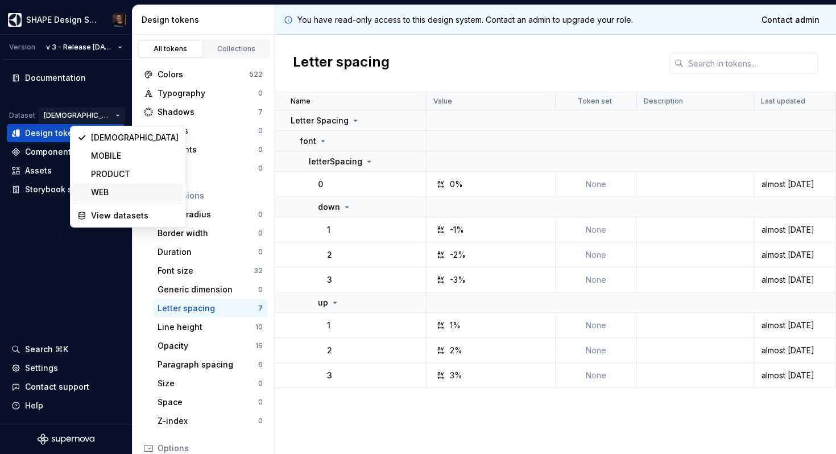
click at [116, 191] on div "WEB" at bounding box center [135, 192] width 88 height 11
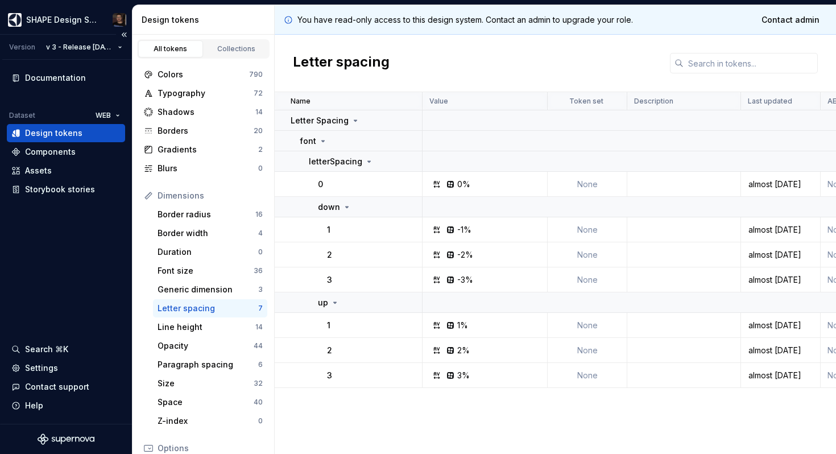
click at [110, 278] on div "Documentation Dataset WEB Design tokens Components Assets Storybook stories Sea…" at bounding box center [66, 242] width 132 height 364
click at [107, 253] on div "Documentation Dataset WEB Design tokens Components Assets Storybook stories Sea…" at bounding box center [66, 242] width 132 height 364
click at [83, 291] on div "Documentation Dataset WEB Design tokens Components Assets Storybook stories Sea…" at bounding box center [66, 242] width 132 height 364
click at [82, 291] on div "Documentation Dataset WEB Design tokens Components Assets Storybook stories Sea…" at bounding box center [66, 242] width 132 height 364
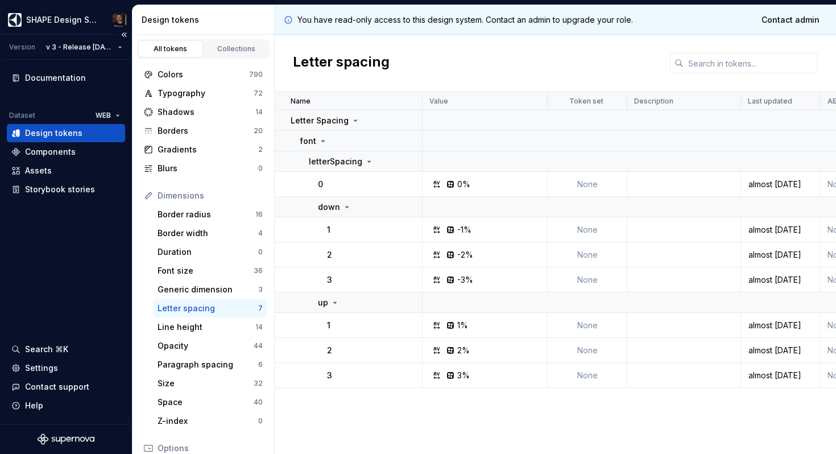
click at [80, 290] on div "Documentation Dataset WEB Design tokens Components Assets Storybook stories Sea…" at bounding box center [66, 242] width 132 height 364
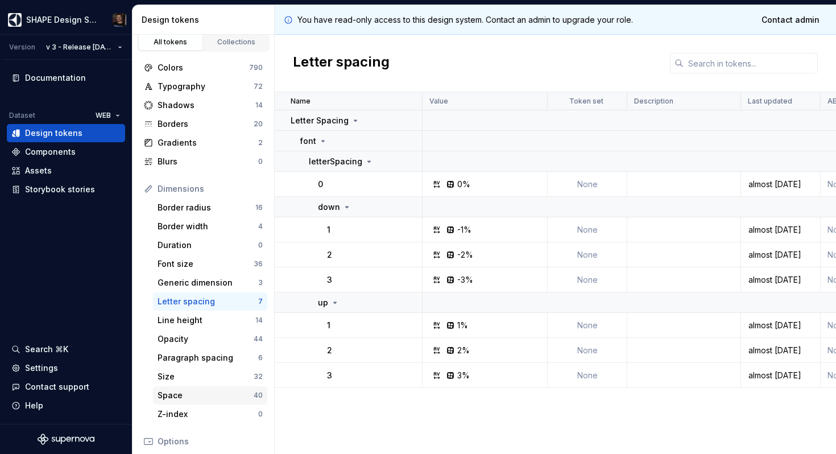
click at [197, 397] on div "Space" at bounding box center [206, 395] width 96 height 11
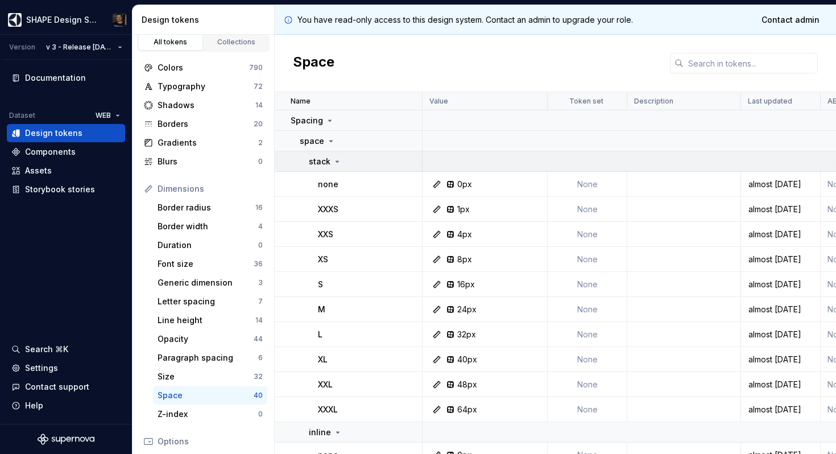
click at [333, 164] on icon at bounding box center [337, 161] width 9 height 9
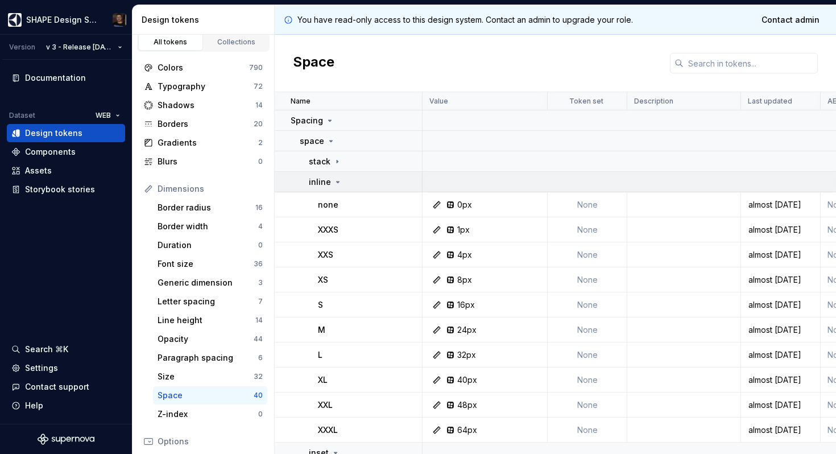
click at [327, 178] on p "inline" at bounding box center [320, 181] width 22 height 11
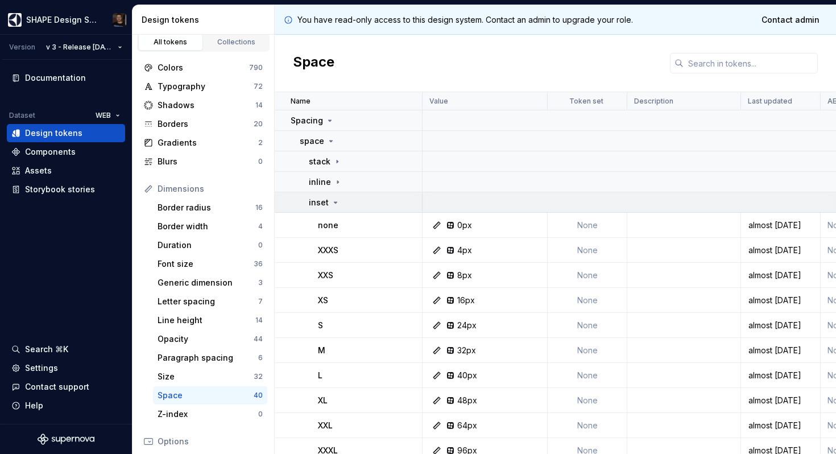
click at [322, 199] on p "inset" at bounding box center [319, 202] width 20 height 11
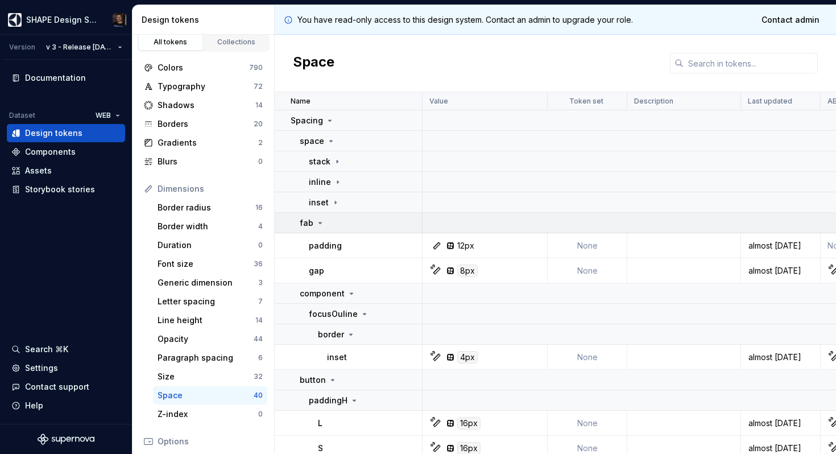
click at [316, 227] on icon at bounding box center [320, 223] width 9 height 9
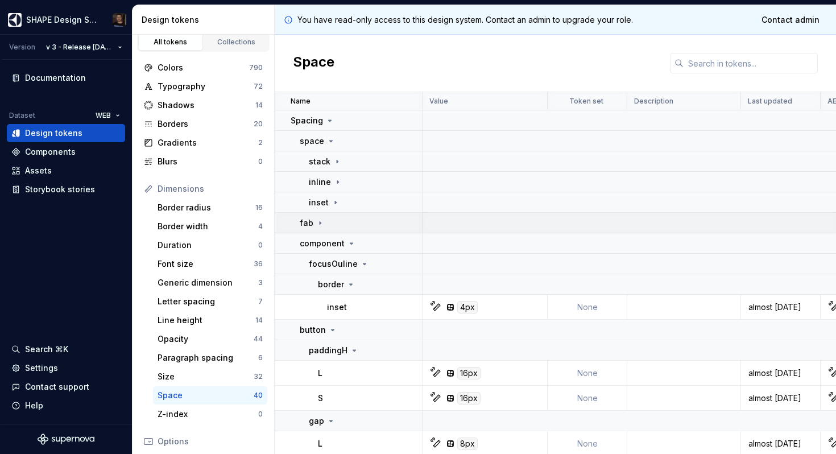
click at [321, 225] on icon at bounding box center [320, 223] width 9 height 9
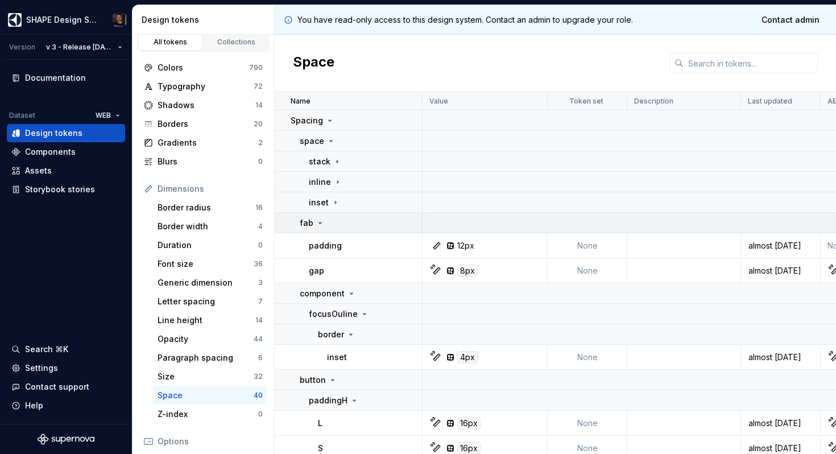
click at [321, 225] on icon at bounding box center [320, 223] width 9 height 9
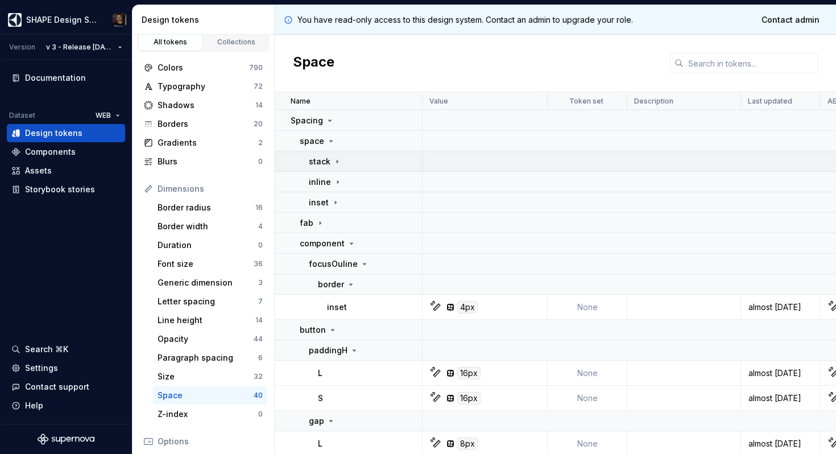
click at [329, 164] on p "stack" at bounding box center [320, 161] width 22 height 11
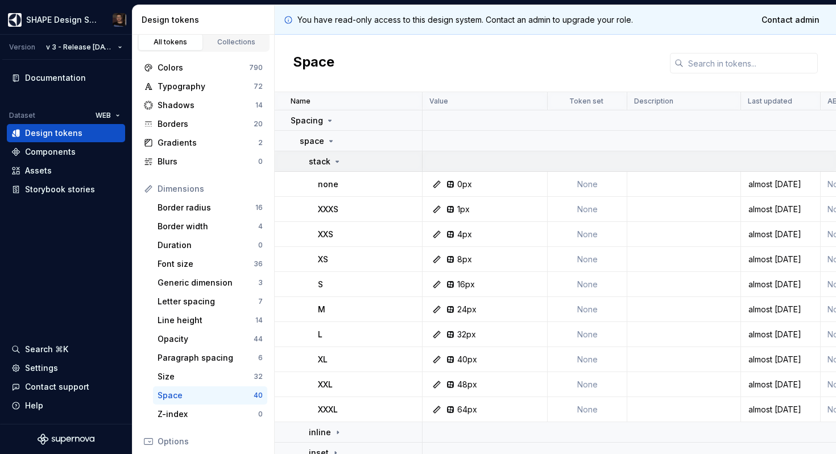
click at [329, 164] on p "stack" at bounding box center [320, 161] width 22 height 11
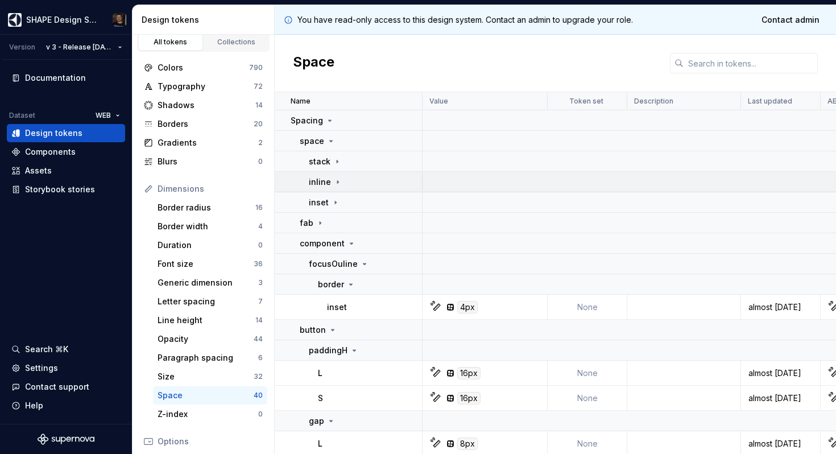
click at [341, 178] on div "inline" at bounding box center [365, 181] width 113 height 11
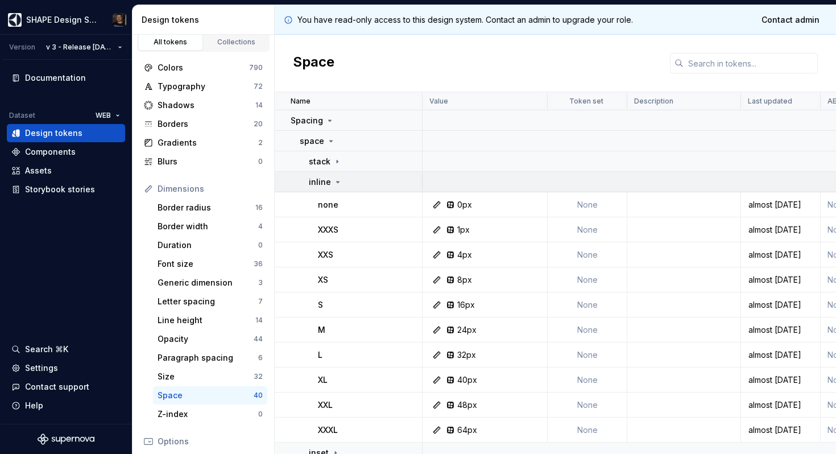
click at [341, 178] on div "inline" at bounding box center [365, 181] width 113 height 11
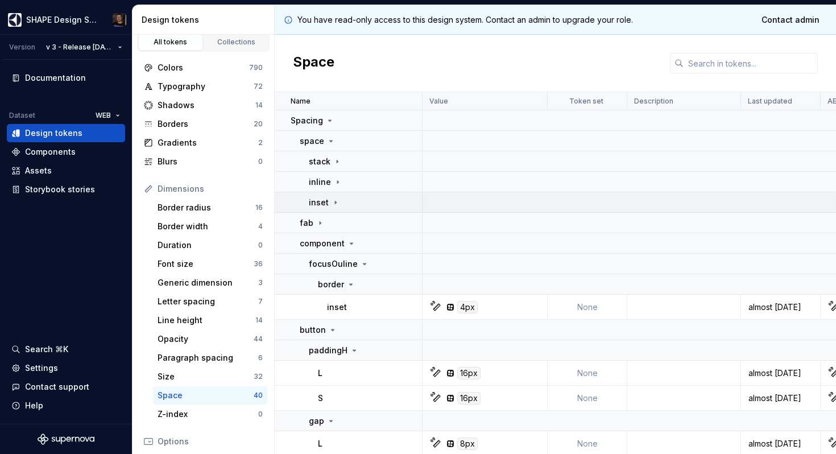
click at [333, 198] on icon at bounding box center [335, 202] width 9 height 9
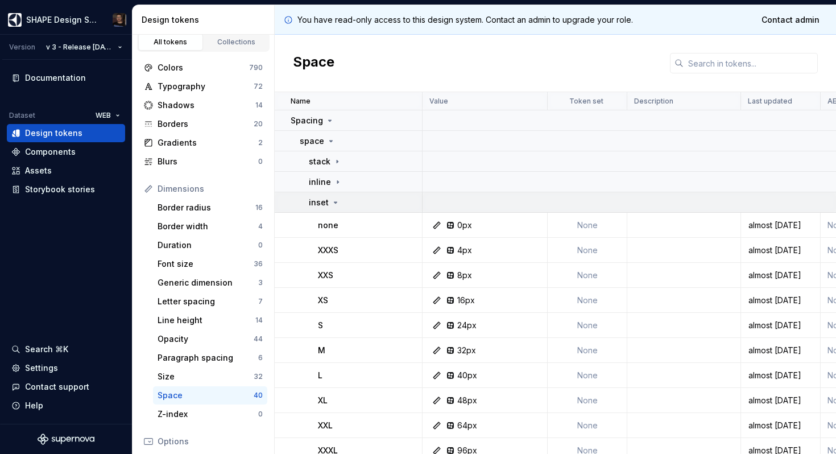
click at [333, 198] on icon at bounding box center [335, 202] width 9 height 9
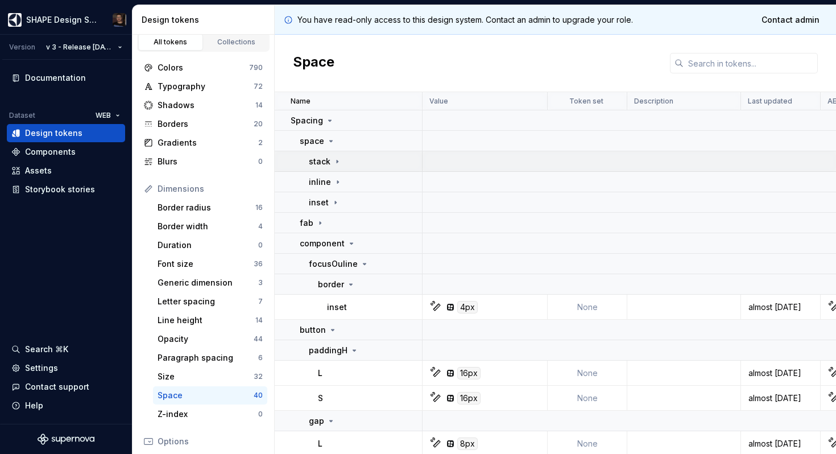
click at [339, 170] on td "stack" at bounding box center [349, 161] width 148 height 20
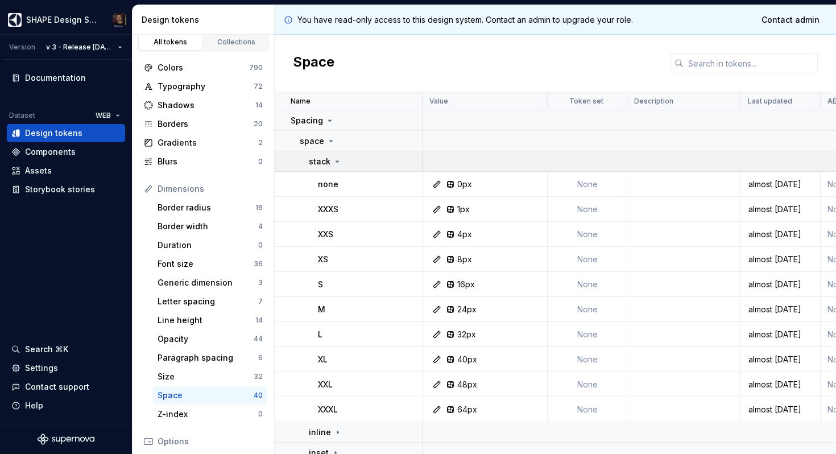
click at [339, 170] on td "stack" at bounding box center [349, 161] width 148 height 20
